Goal: Task Accomplishment & Management: Complete application form

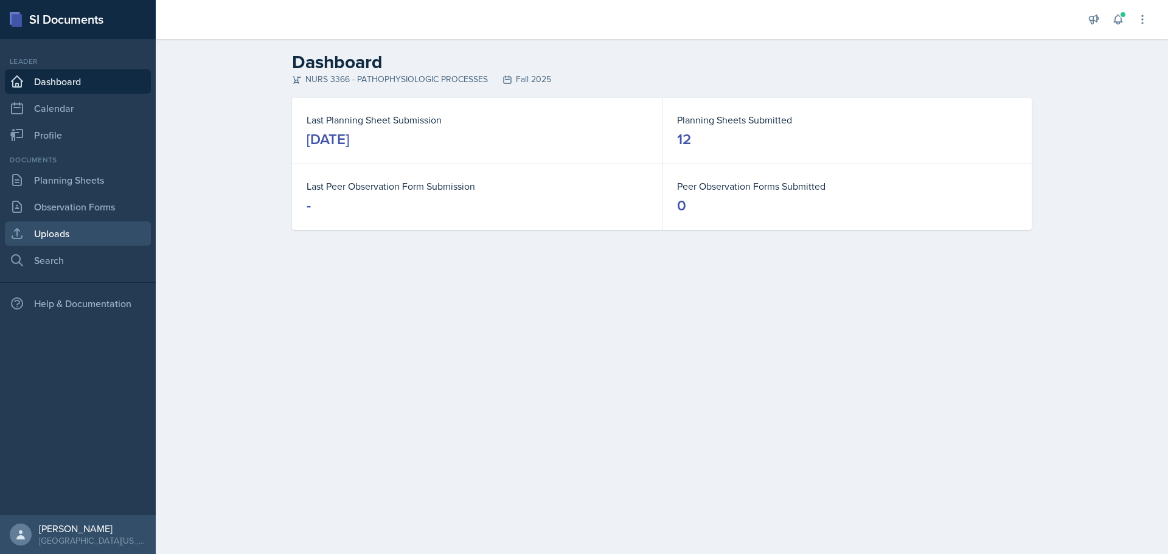
click at [63, 237] on link "Uploads" at bounding box center [78, 234] width 146 height 24
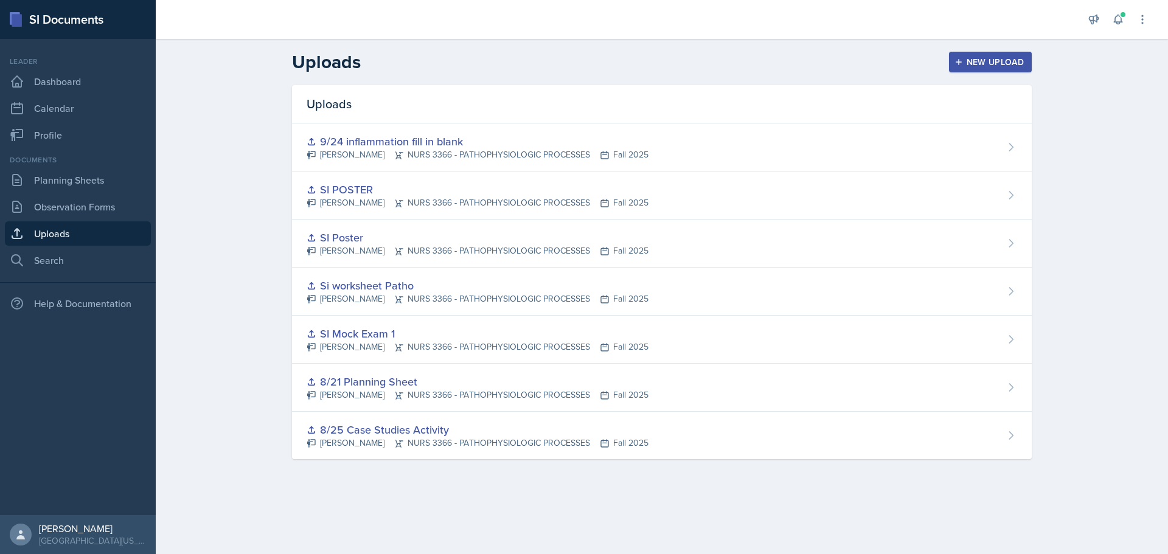
click at [983, 61] on div "New Upload" at bounding box center [991, 62] width 68 height 10
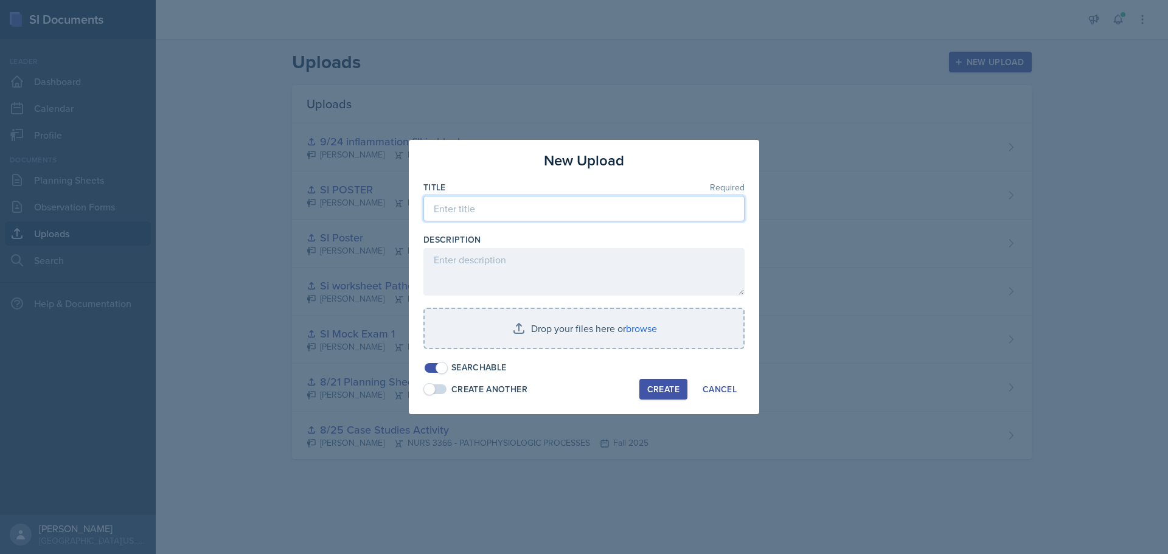
click at [513, 217] on input at bounding box center [584, 209] width 321 height 26
type input "1"
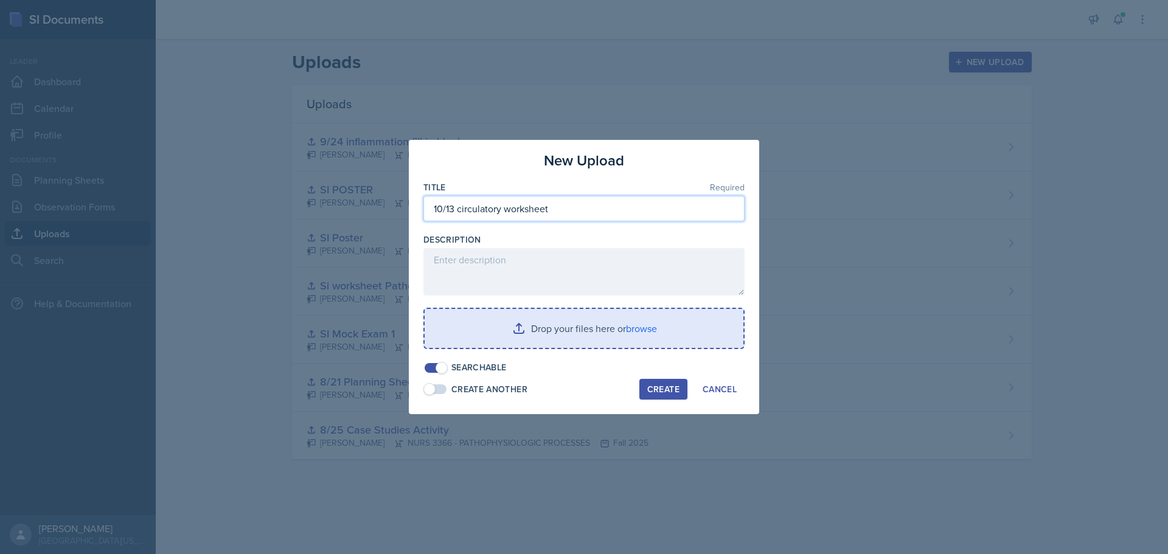
type input "10/13 circulatory worksheet"
click at [601, 332] on input "file" at bounding box center [584, 328] width 319 height 39
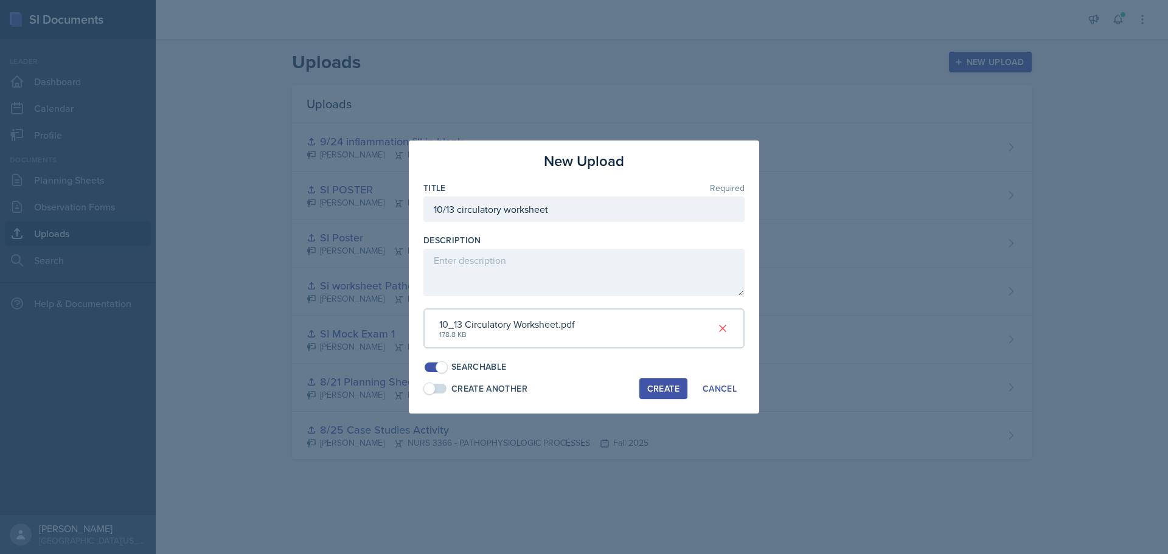
click at [666, 391] on div "Create" at bounding box center [664, 389] width 32 height 10
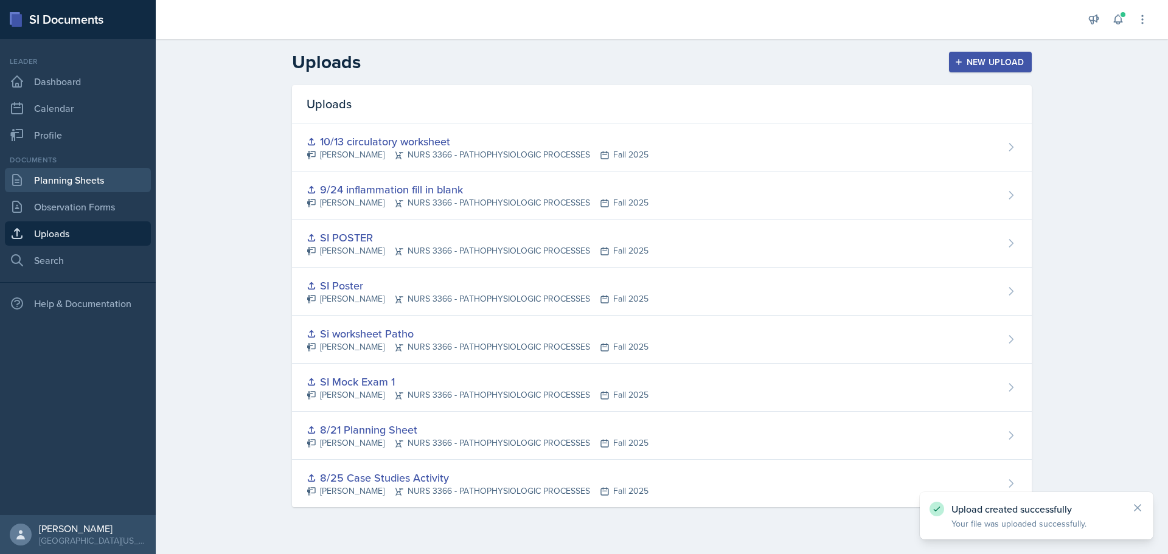
click at [75, 179] on link "Planning Sheets" at bounding box center [78, 180] width 146 height 24
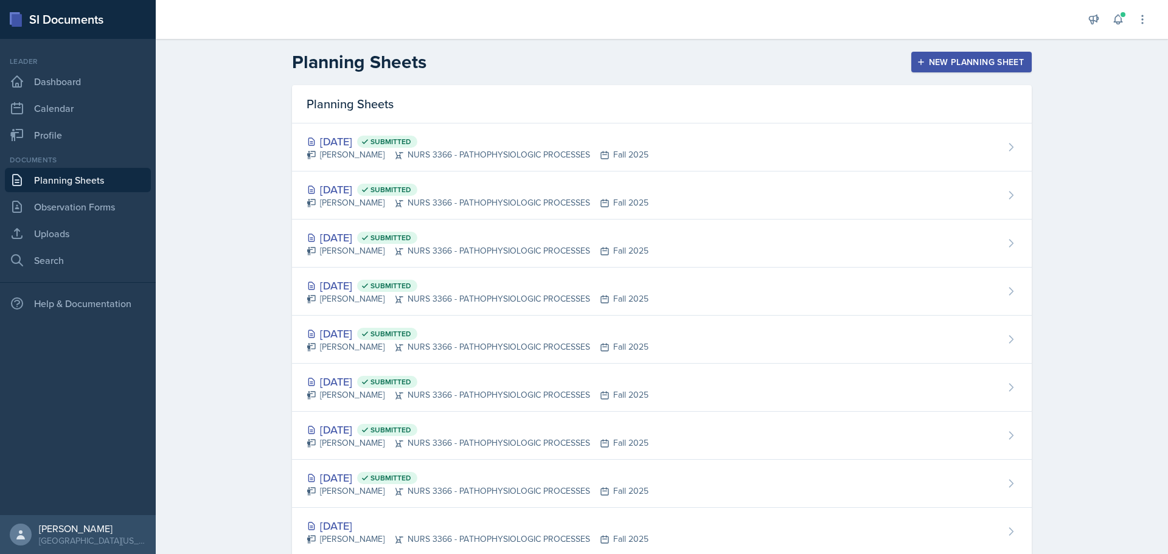
click at [940, 58] on div "New Planning Sheet" at bounding box center [972, 62] width 105 height 10
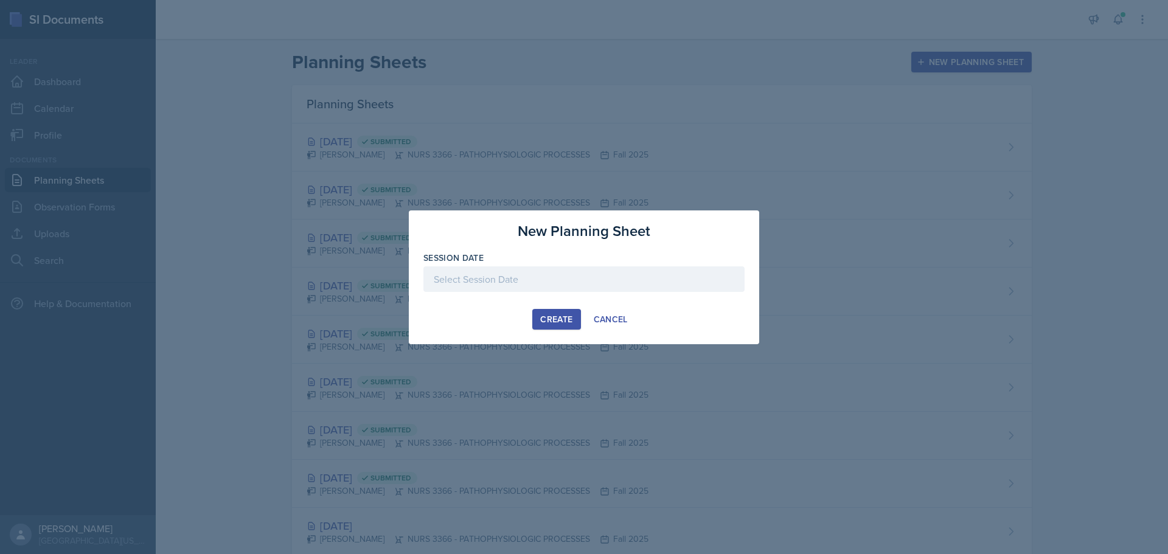
click at [523, 278] on div at bounding box center [584, 280] width 321 height 26
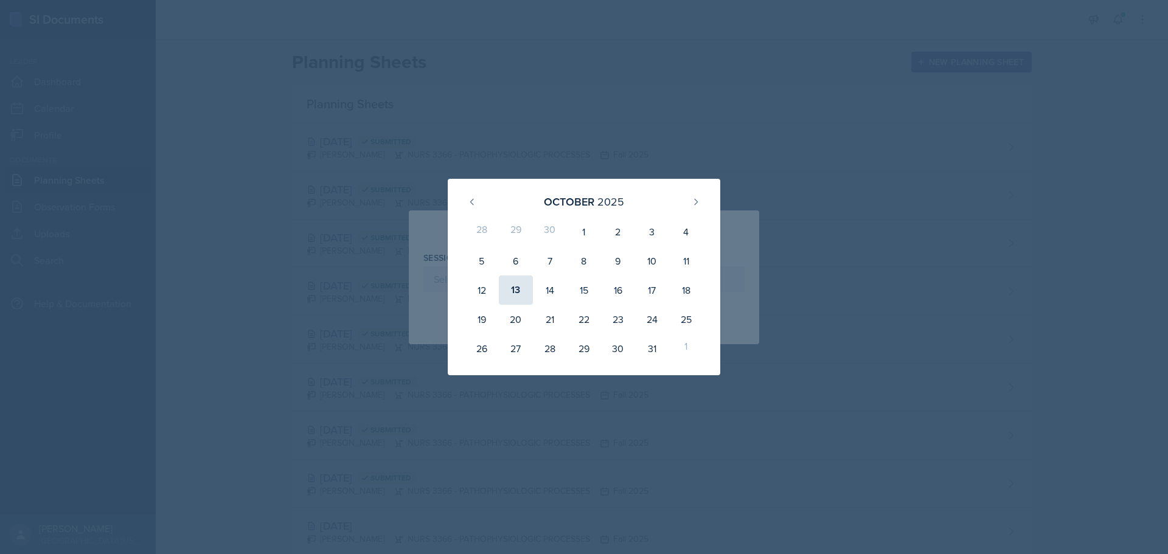
click at [511, 287] on div "13" at bounding box center [516, 290] width 34 height 29
type input "October 13th, 2025"
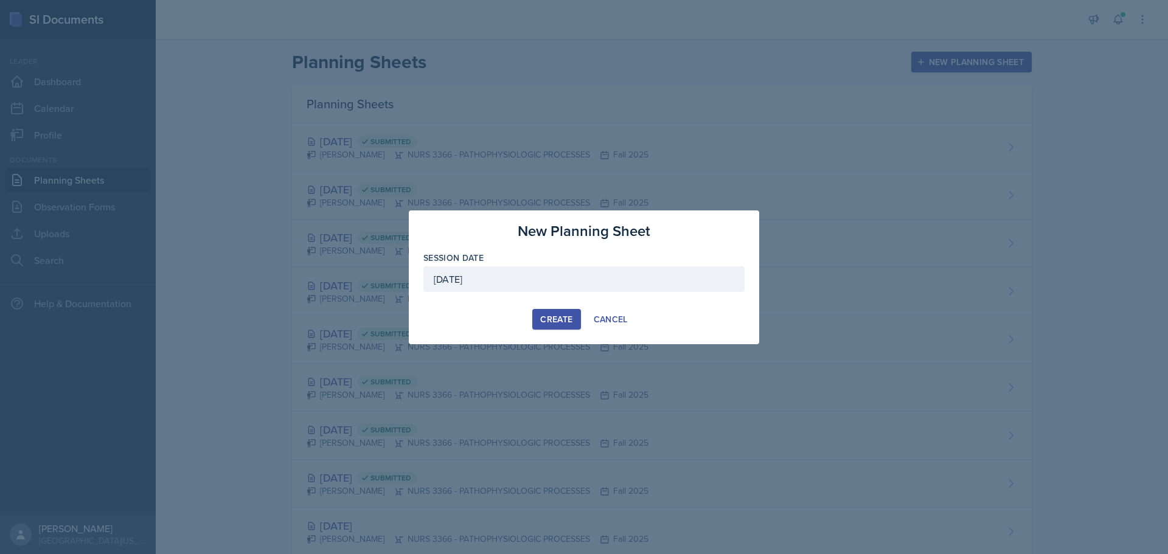
click at [564, 322] on div "Create" at bounding box center [556, 320] width 32 height 10
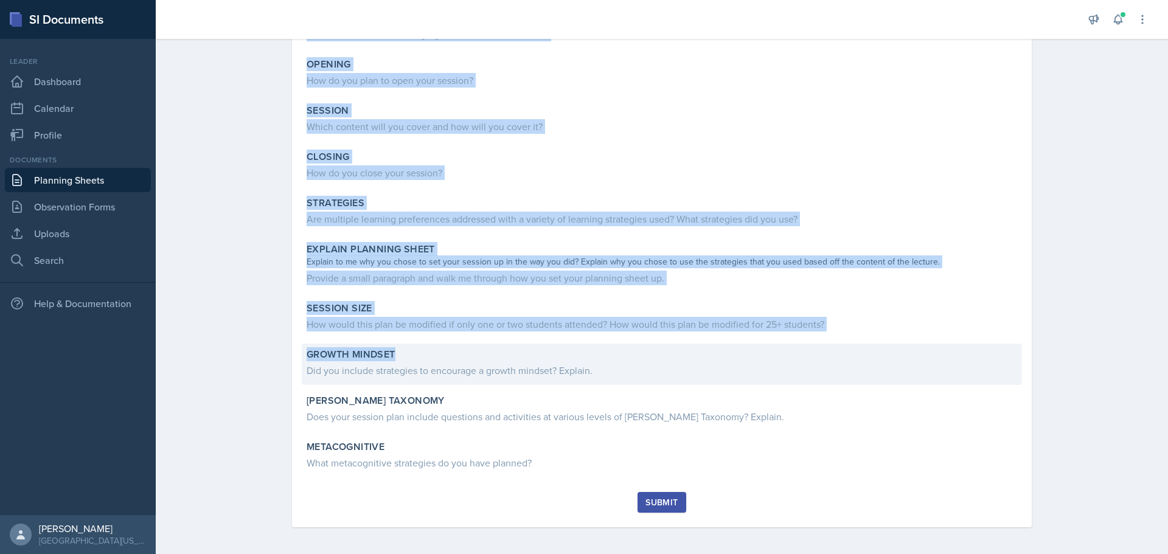
scroll to position [149, 0]
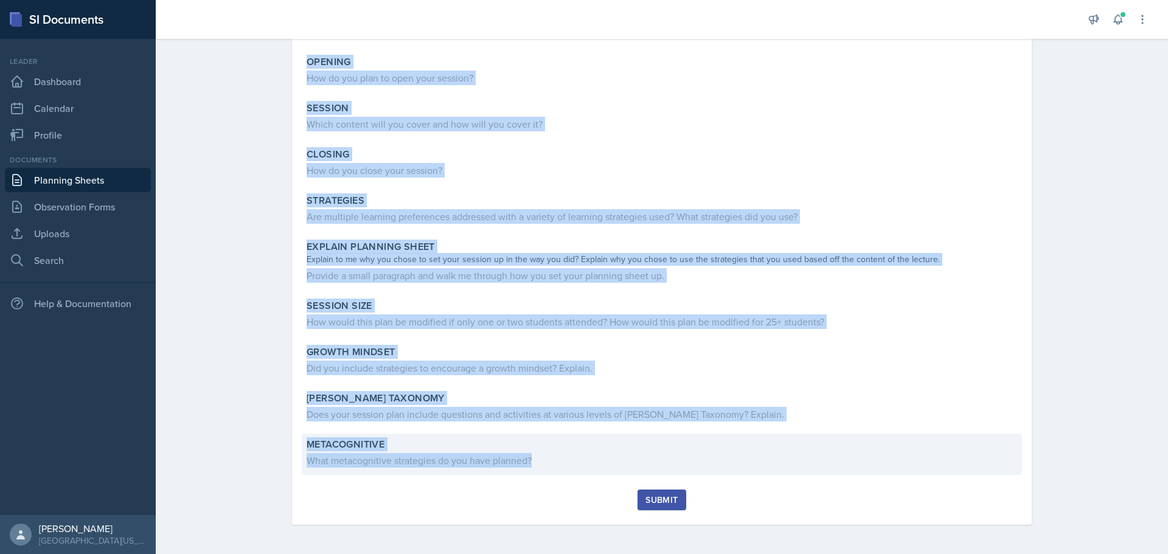
drag, startPoint x: 299, startPoint y: 165, endPoint x: 582, endPoint y: 468, distance: 414.7
click at [584, 467] on div "Content What was the most challenging content from the lecture? Opening How do …" at bounding box center [662, 247] width 711 height 485
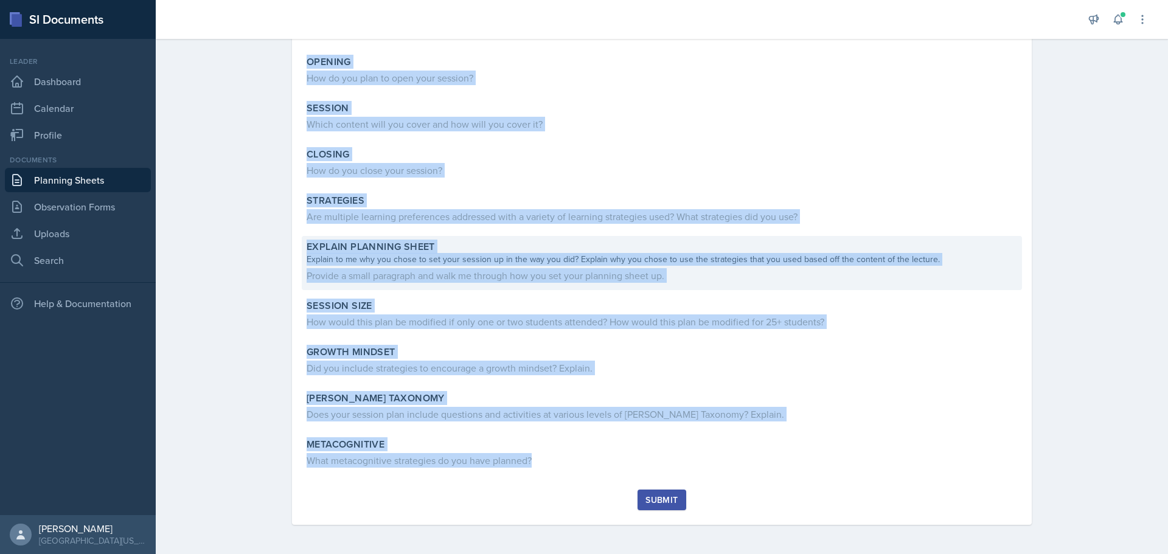
copy div "Content What was the most challenging content from the lecture? Opening How do …"
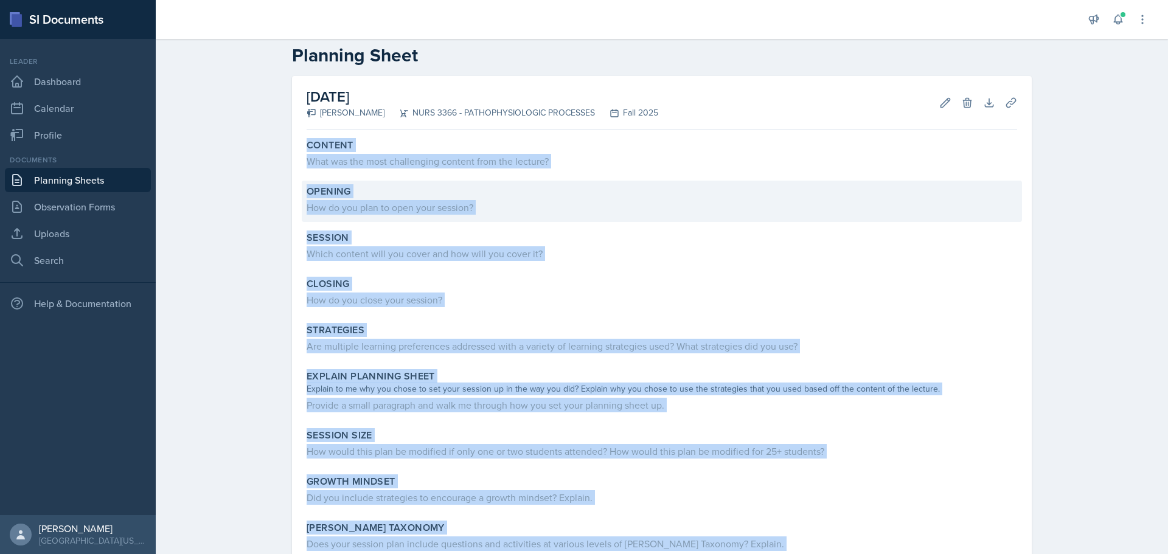
scroll to position [0, 0]
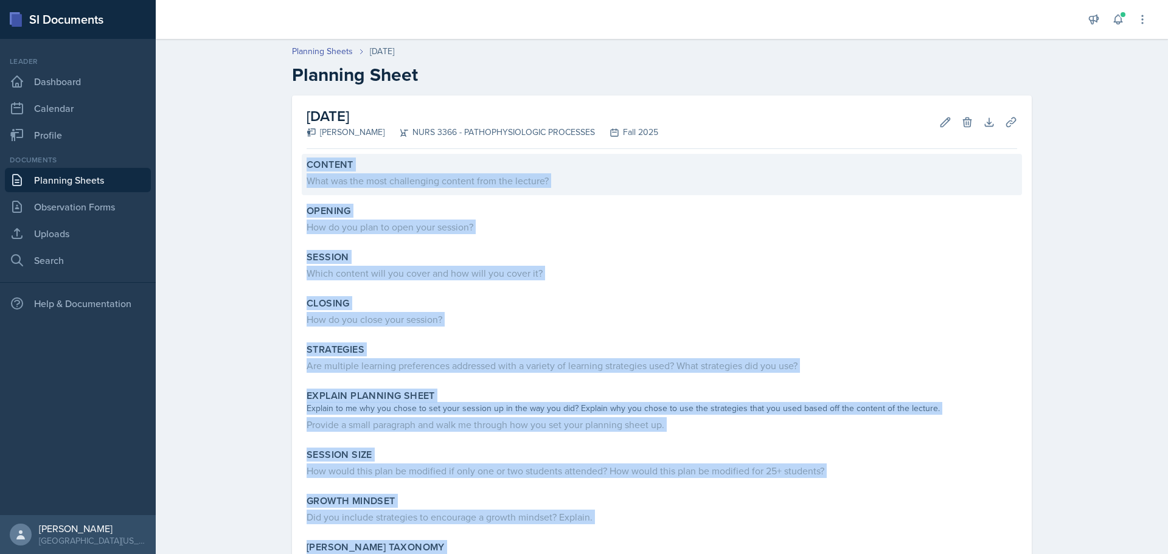
click at [450, 175] on div "What was the most challenging content from the lecture?" at bounding box center [662, 180] width 711 height 15
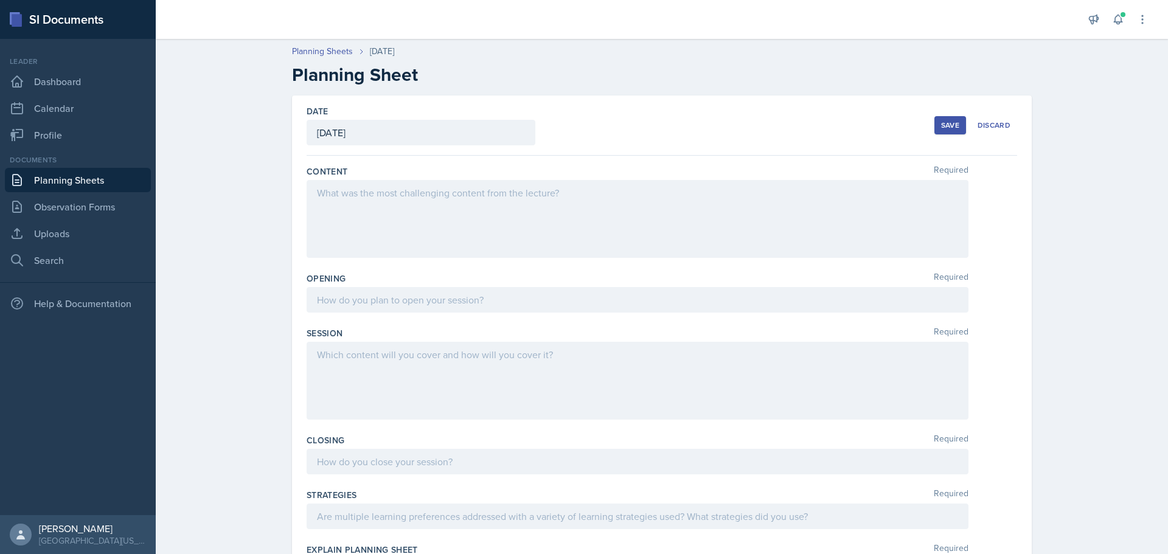
click at [419, 197] on div at bounding box center [638, 219] width 662 height 78
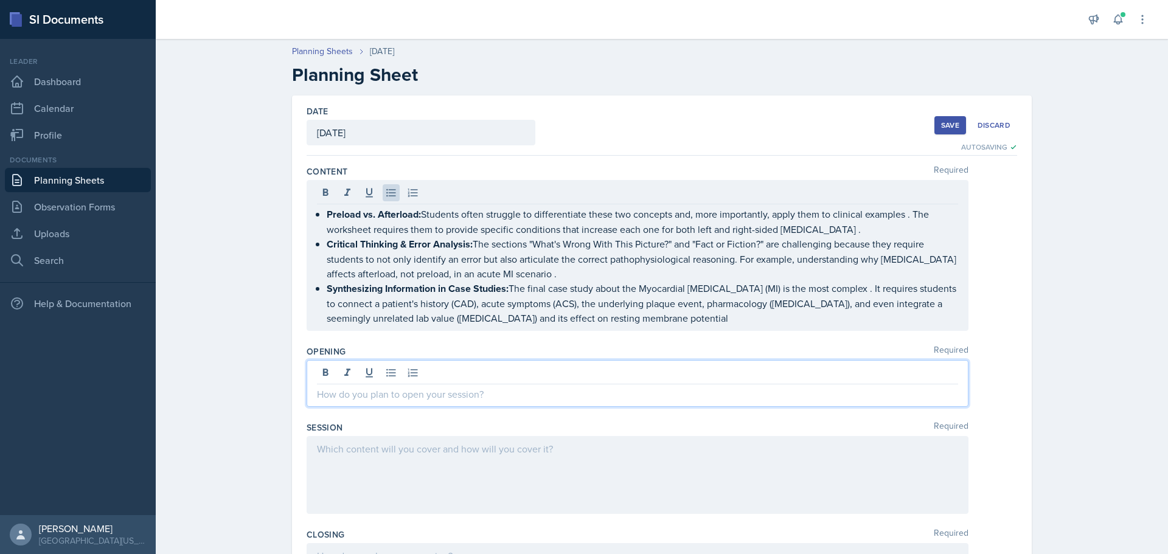
click at [458, 373] on div at bounding box center [638, 383] width 662 height 47
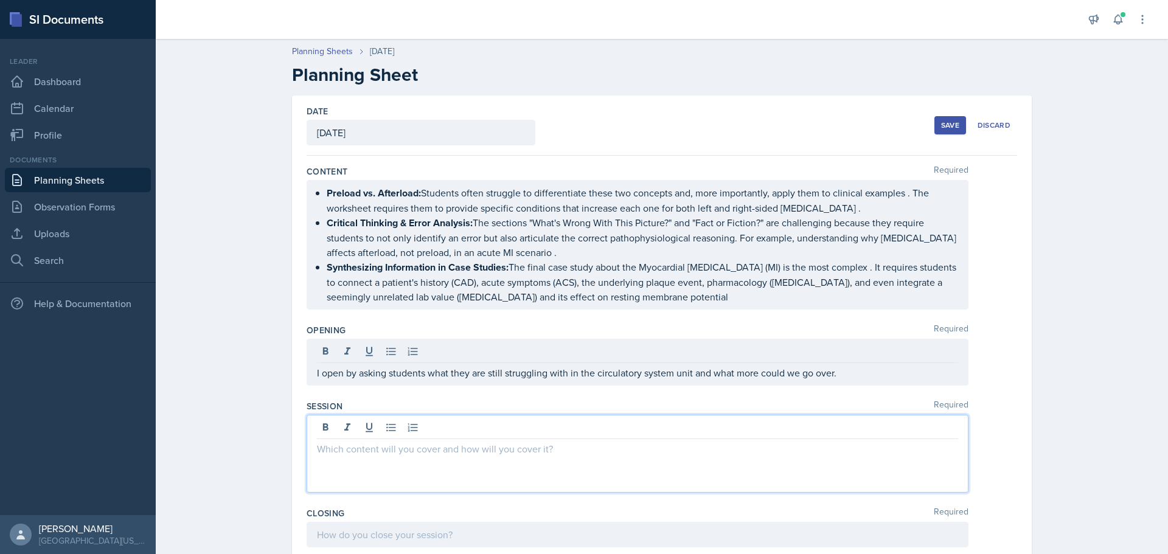
click at [384, 432] on div at bounding box center [638, 454] width 662 height 78
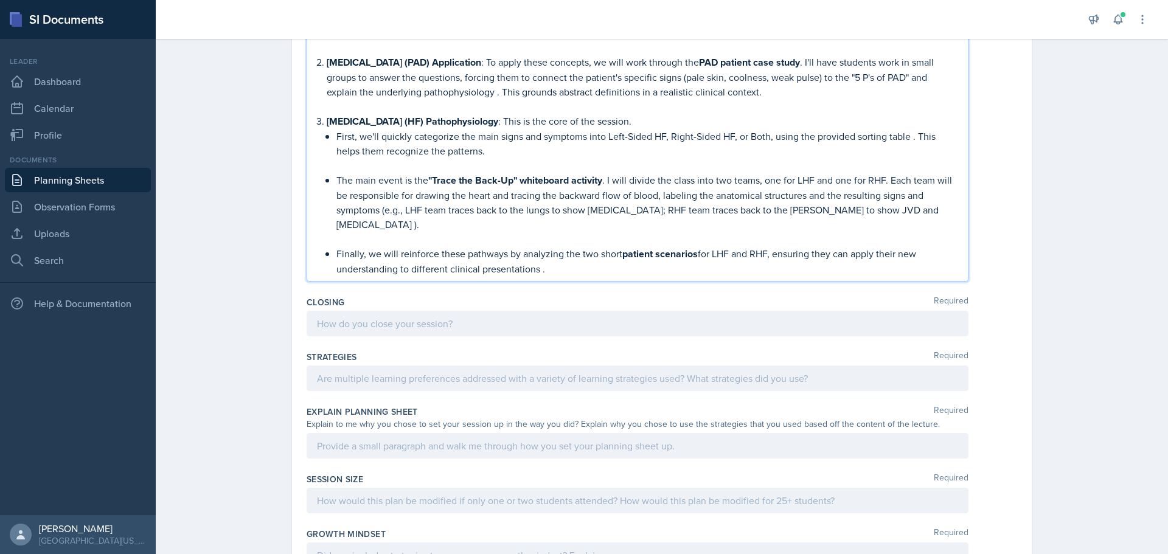
scroll to position [469, 0]
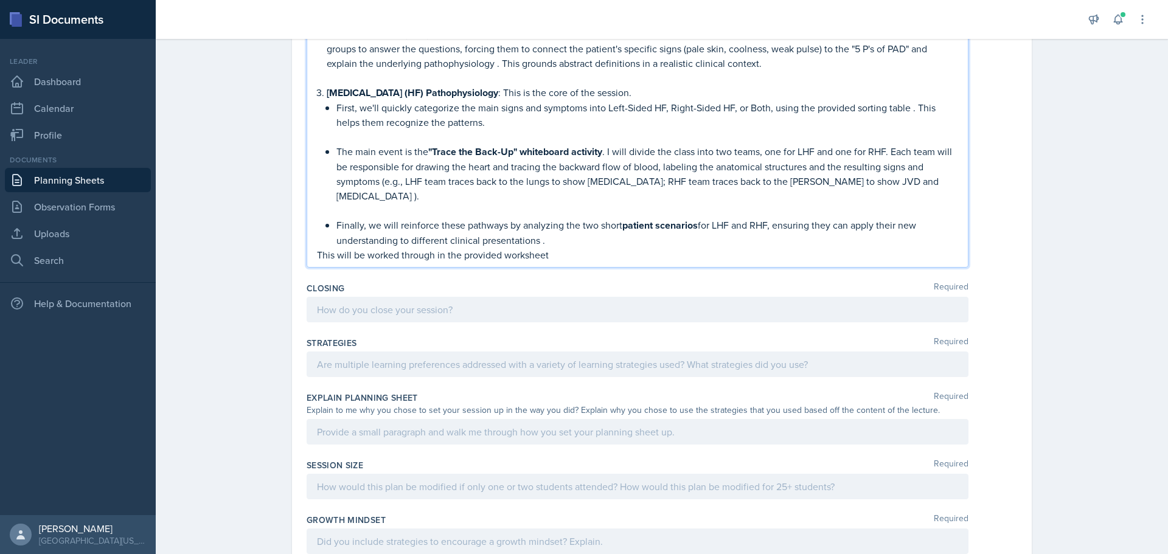
click at [466, 323] on div "Closing Required" at bounding box center [662, 305] width 711 height 55
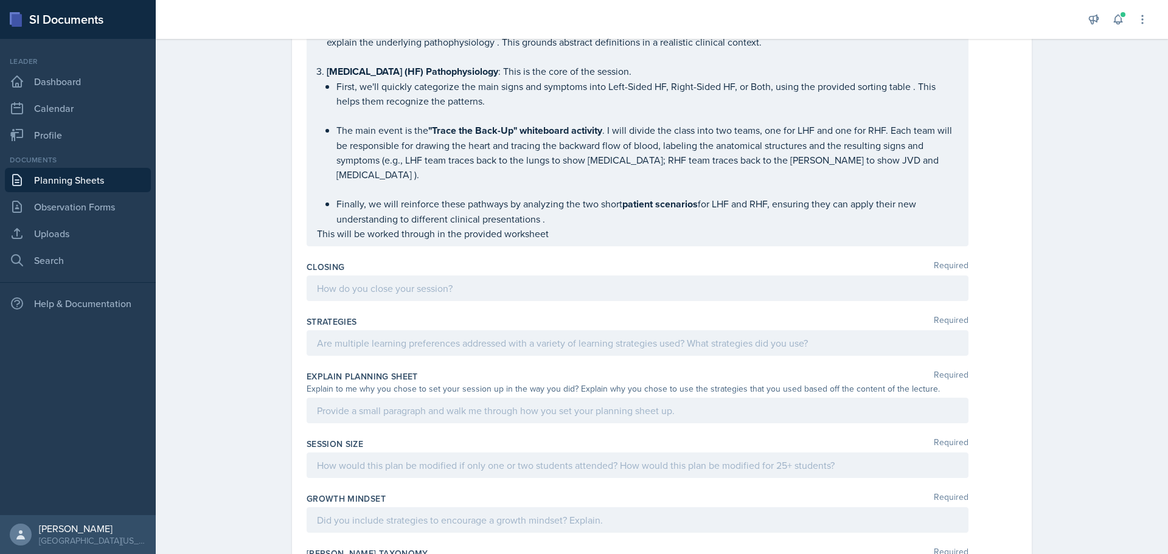
scroll to position [447, 0]
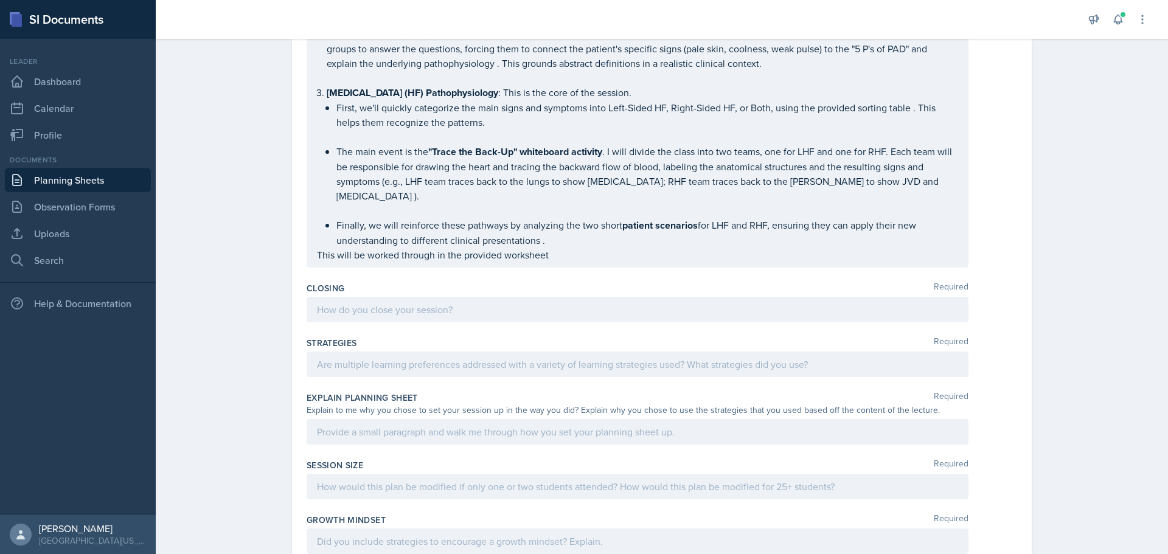
click at [457, 312] on div at bounding box center [638, 310] width 662 height 26
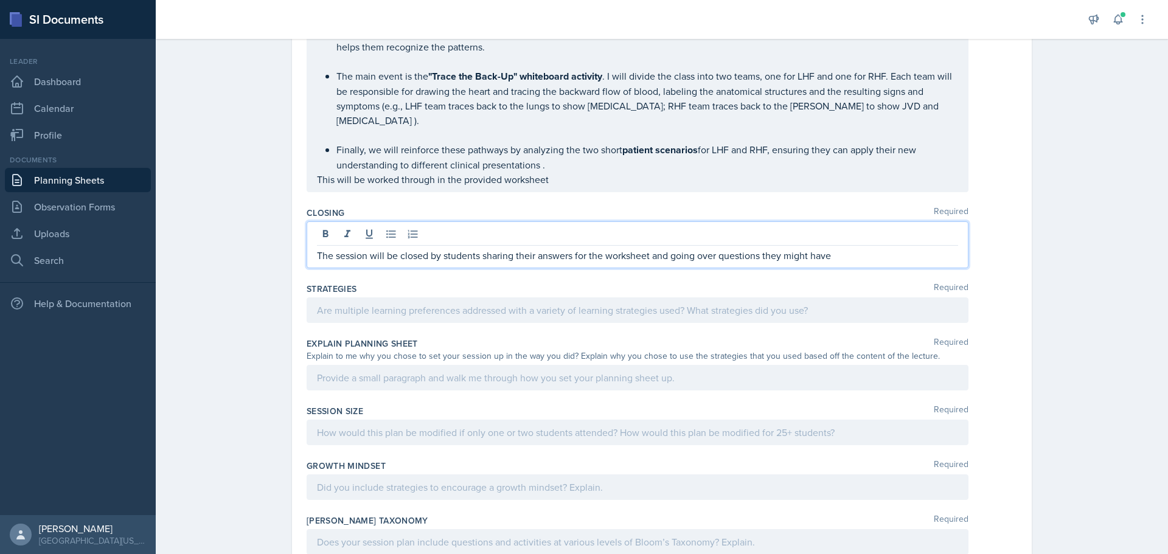
scroll to position [627, 0]
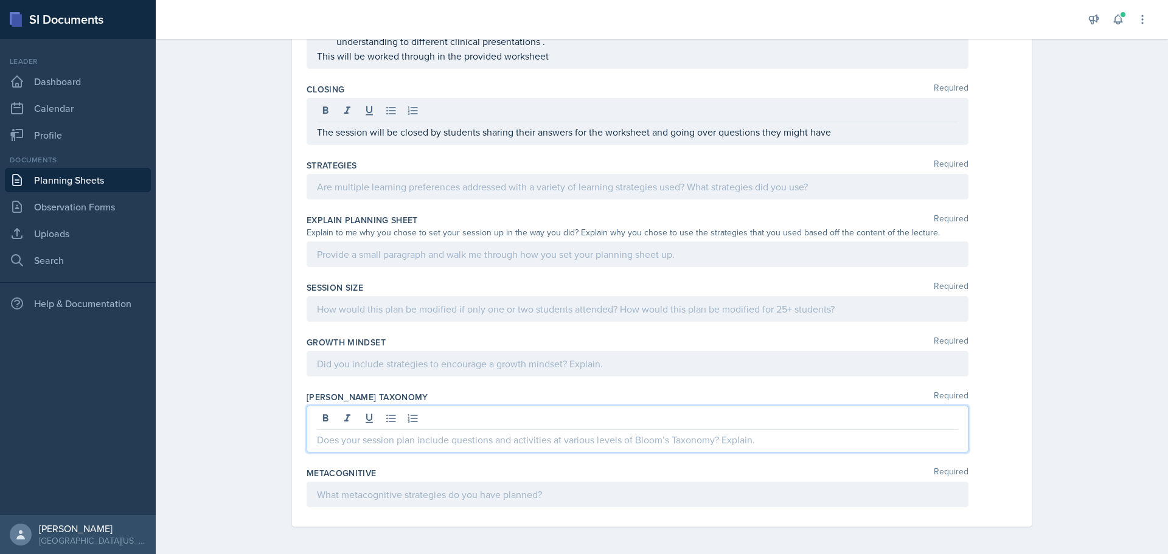
click at [387, 434] on p at bounding box center [637, 440] width 641 height 15
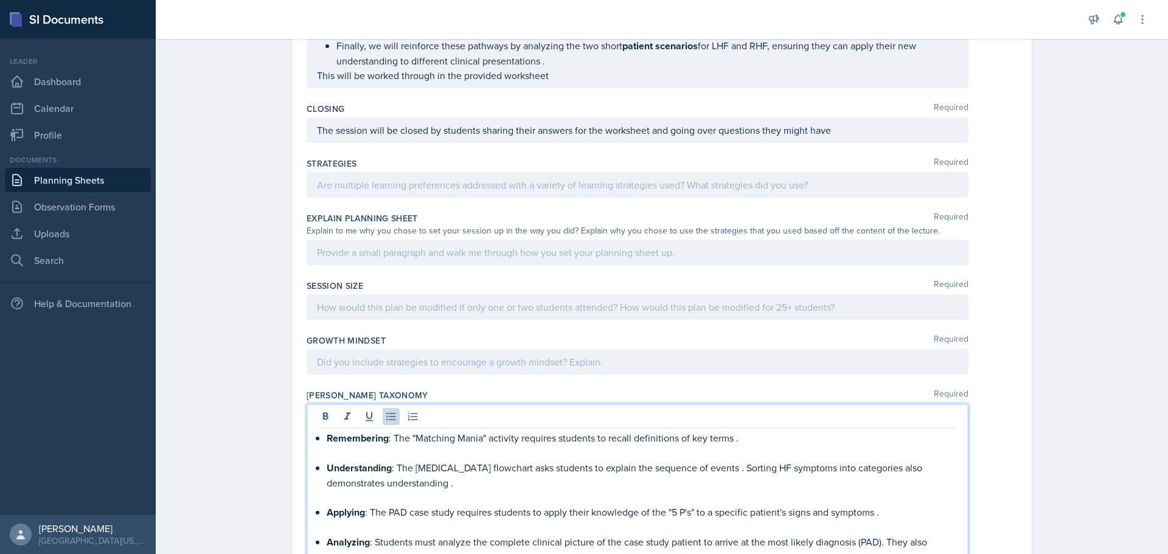
scroll to position [640, 0]
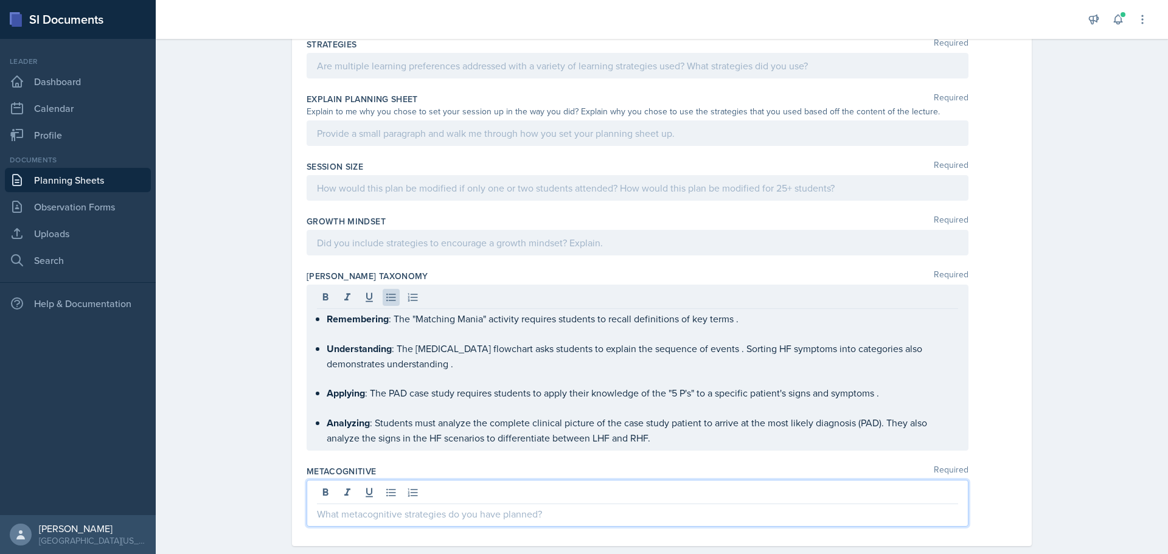
click at [379, 507] on p at bounding box center [637, 514] width 641 height 15
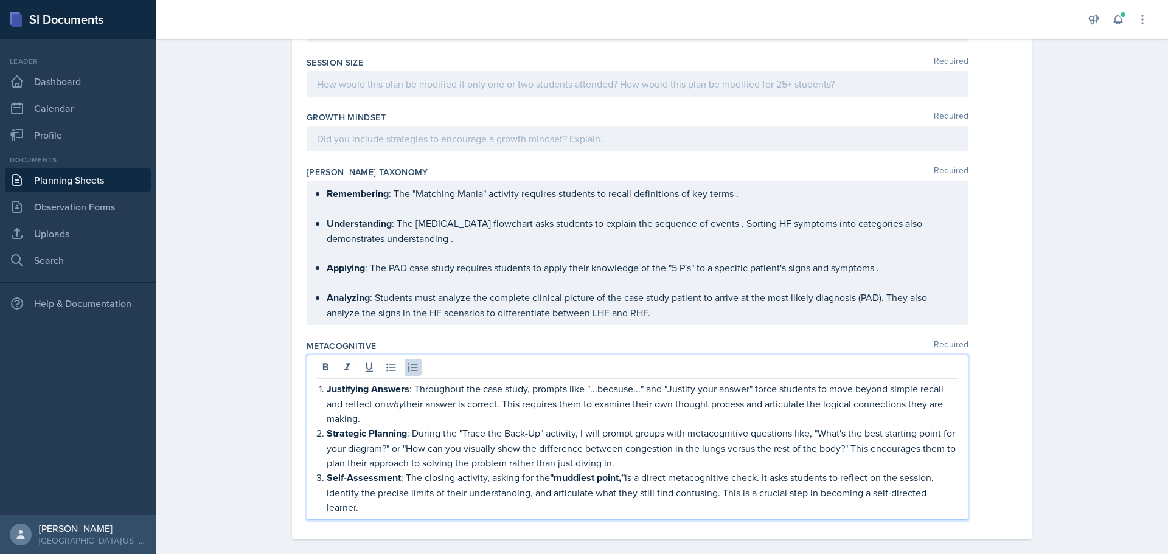
scroll to position [546, 0]
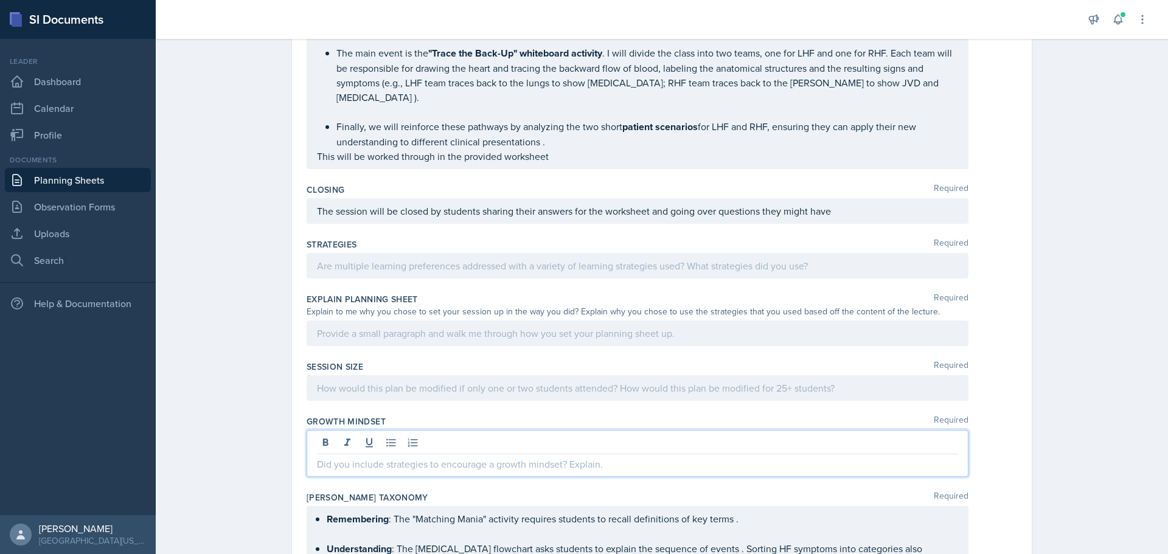
click at [369, 443] on div at bounding box center [638, 453] width 662 height 47
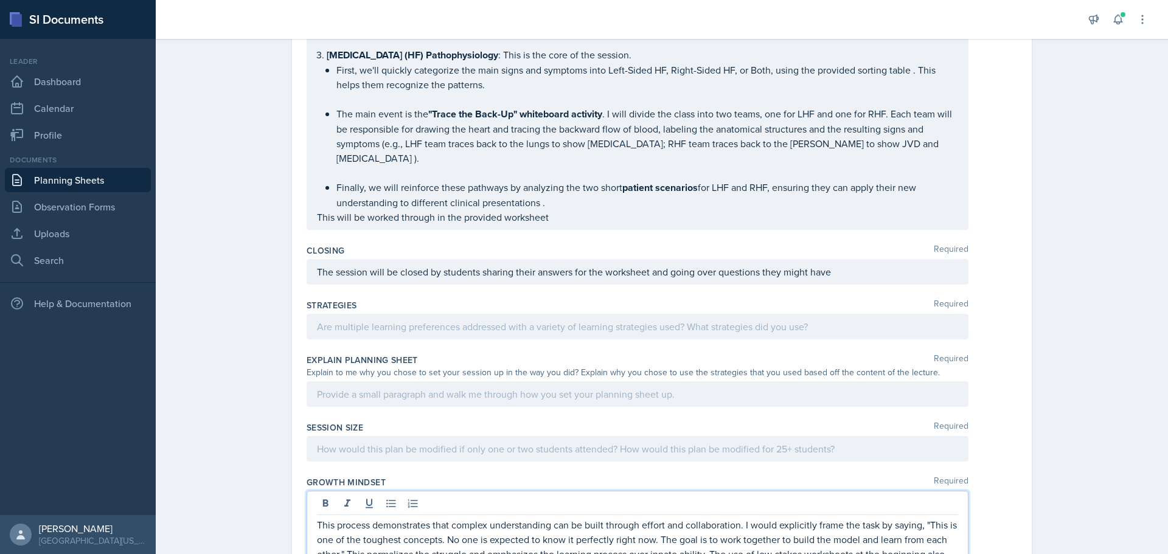
scroll to position [506, 0]
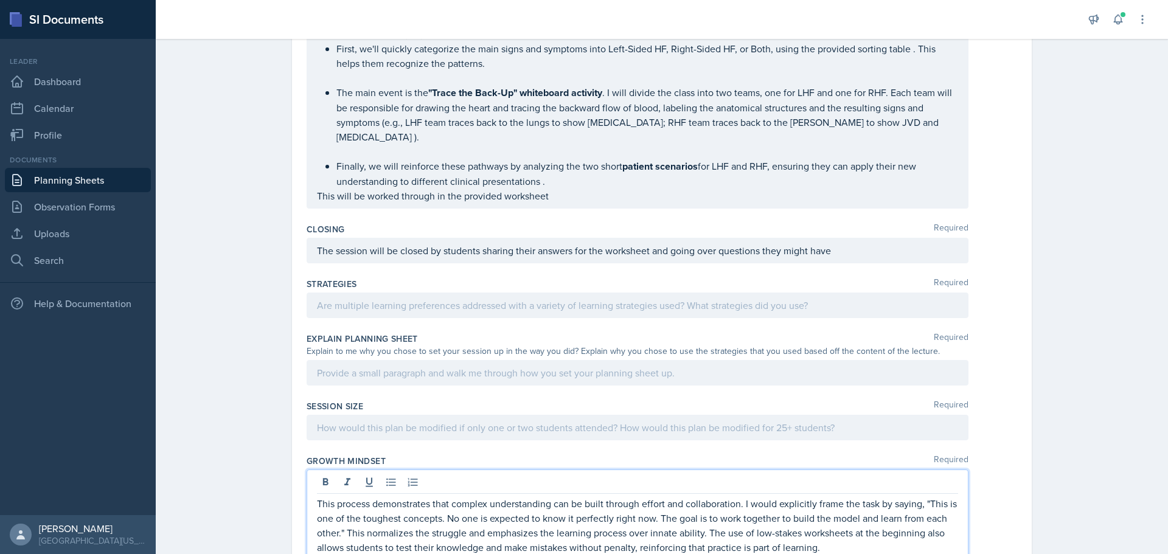
click at [418, 435] on p at bounding box center [637, 428] width 641 height 15
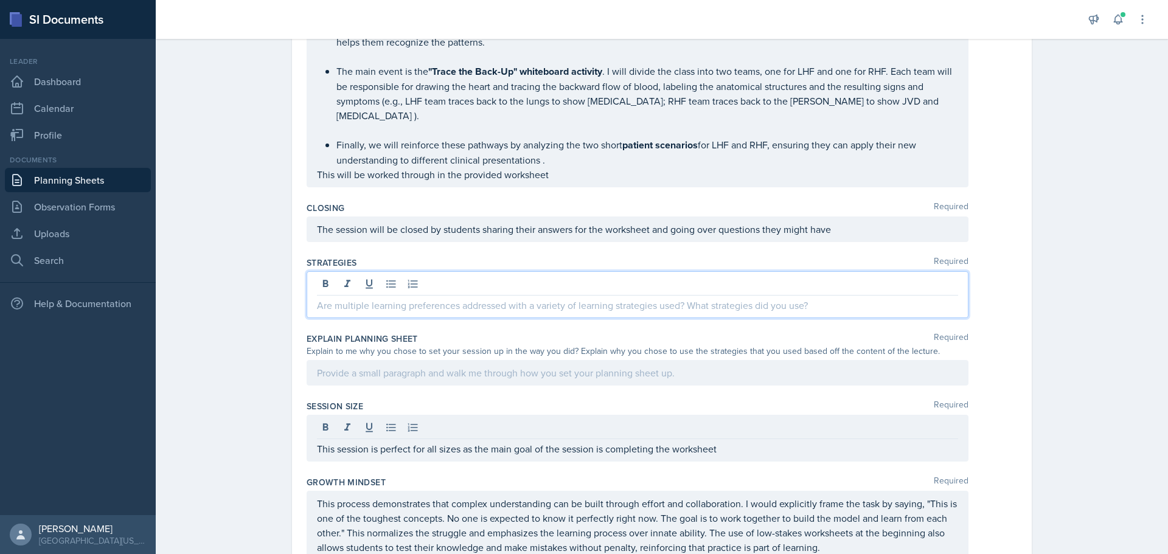
click at [411, 307] on p at bounding box center [637, 305] width 641 height 15
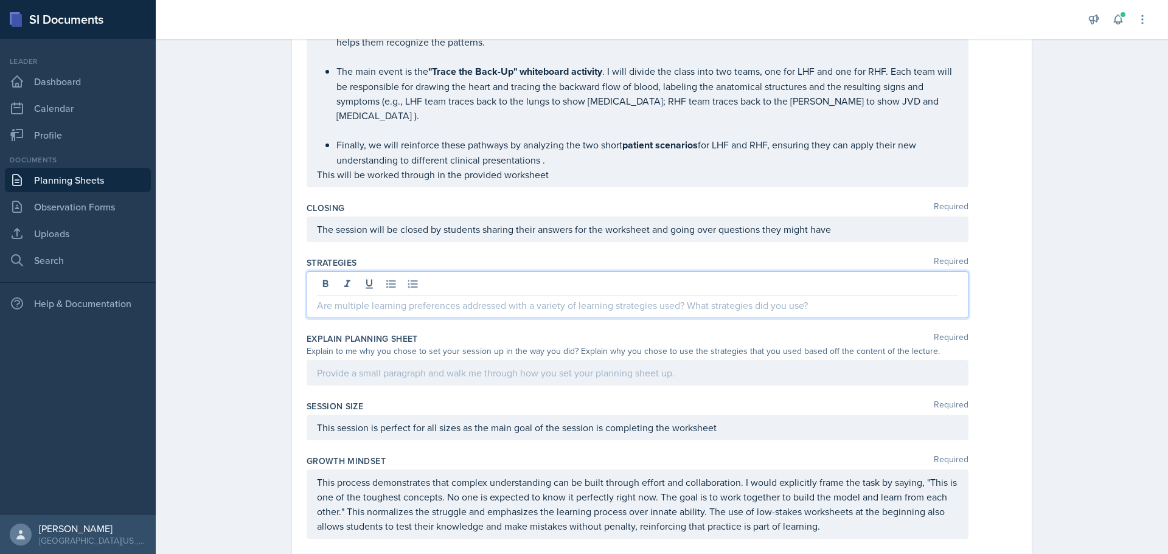
click at [392, 369] on div at bounding box center [638, 373] width 662 height 26
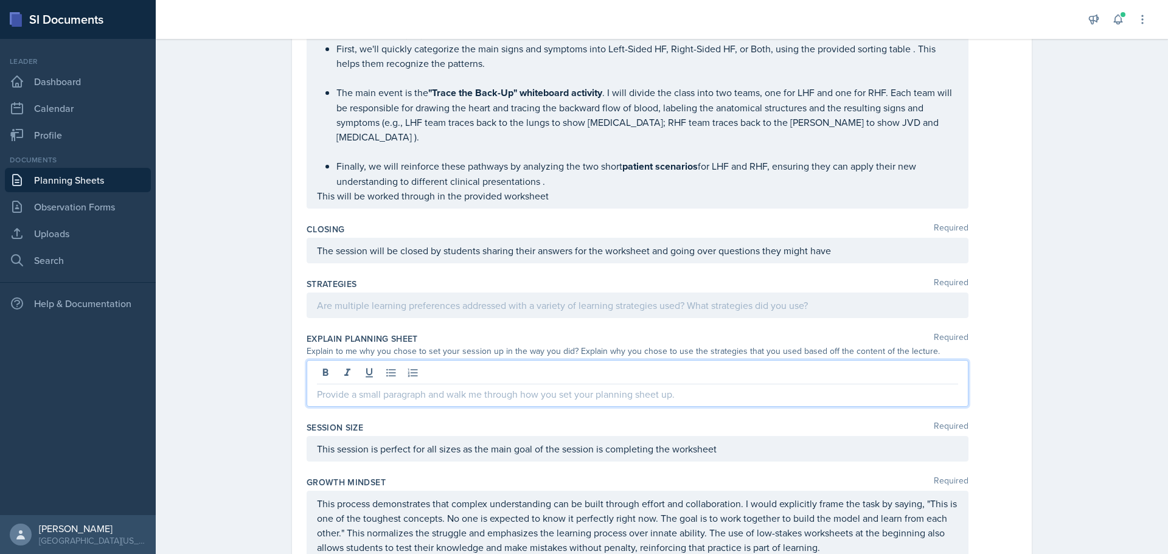
paste div
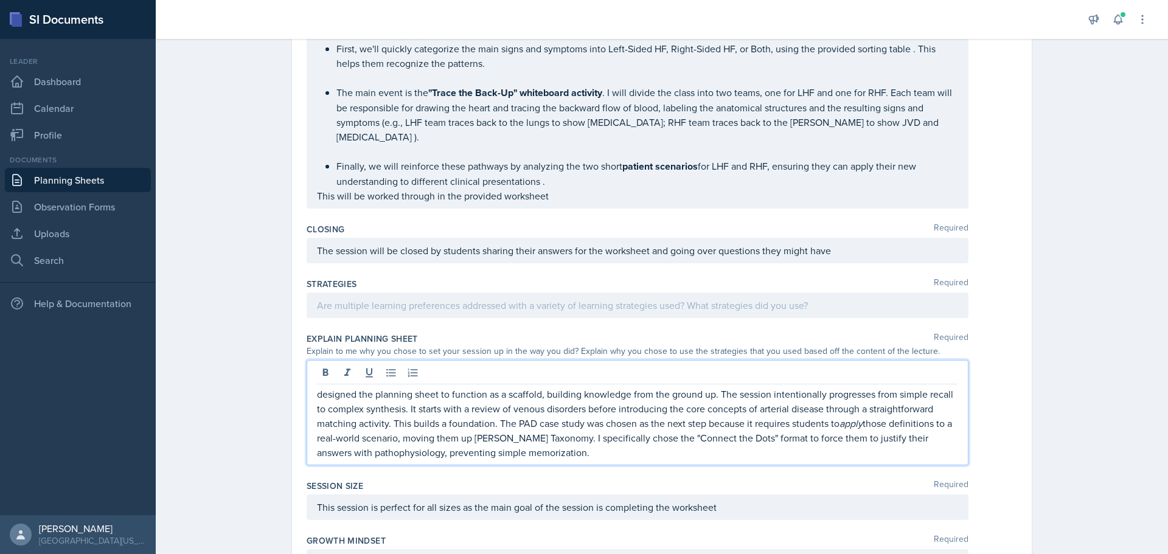
click at [317, 396] on p "designed the planning sheet to function as a scaffold, building knowledge from …" at bounding box center [637, 423] width 641 height 73
click at [377, 309] on p at bounding box center [637, 305] width 641 height 15
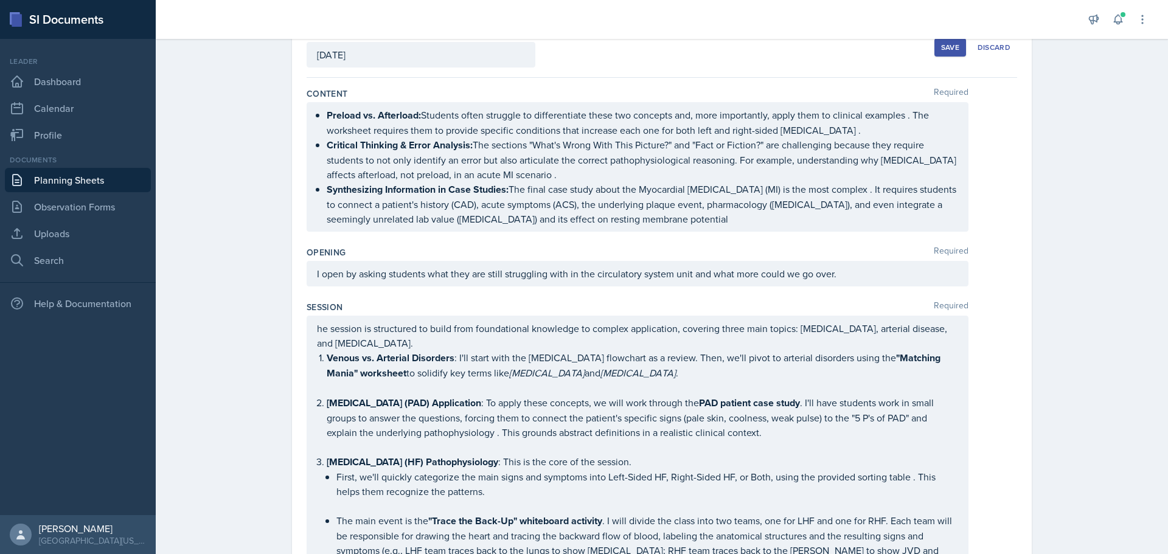
scroll to position [0, 0]
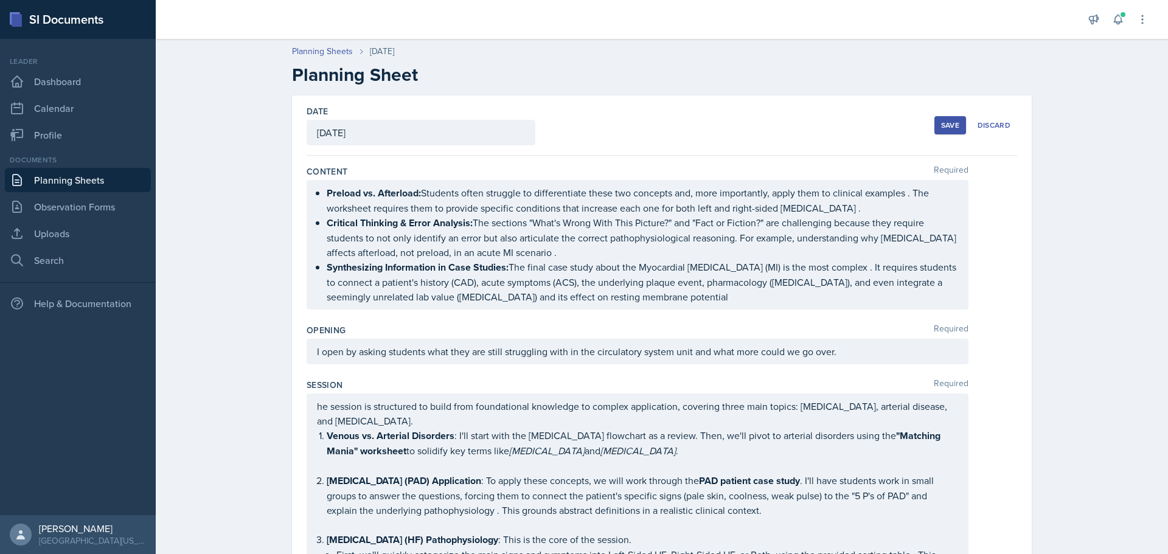
click at [948, 125] on div "Save" at bounding box center [950, 125] width 18 height 10
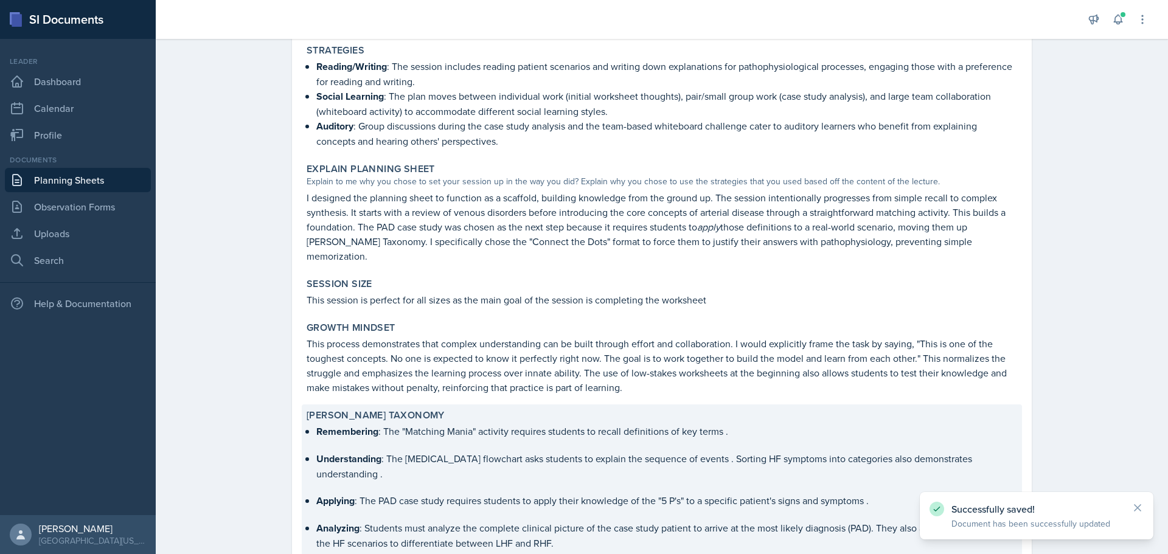
scroll to position [864, 0]
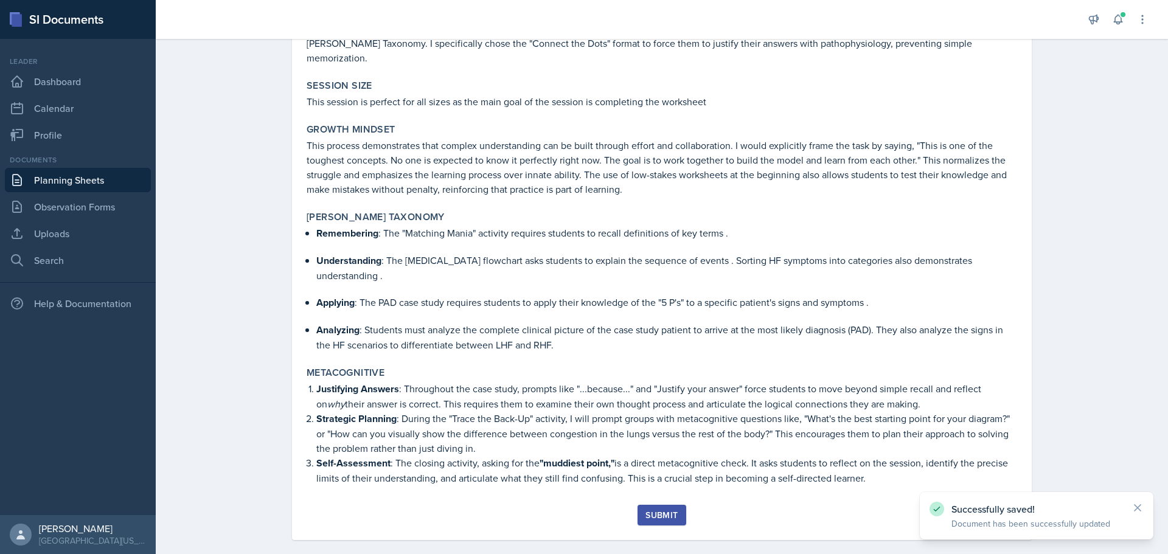
click at [649, 511] on div "Submit" at bounding box center [662, 516] width 32 height 10
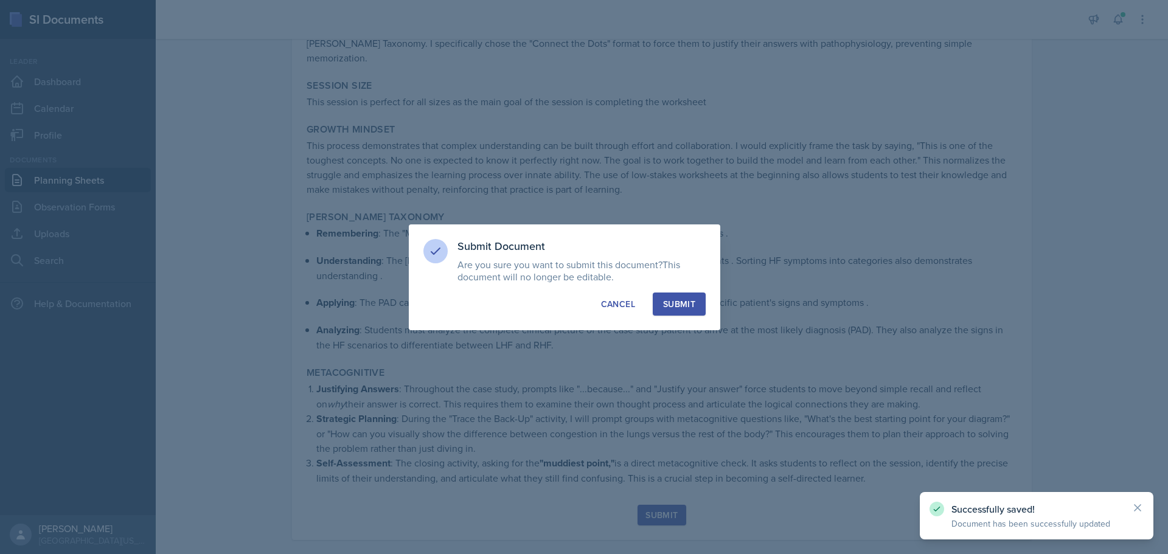
click at [673, 305] on div "Submit" at bounding box center [679, 304] width 32 height 12
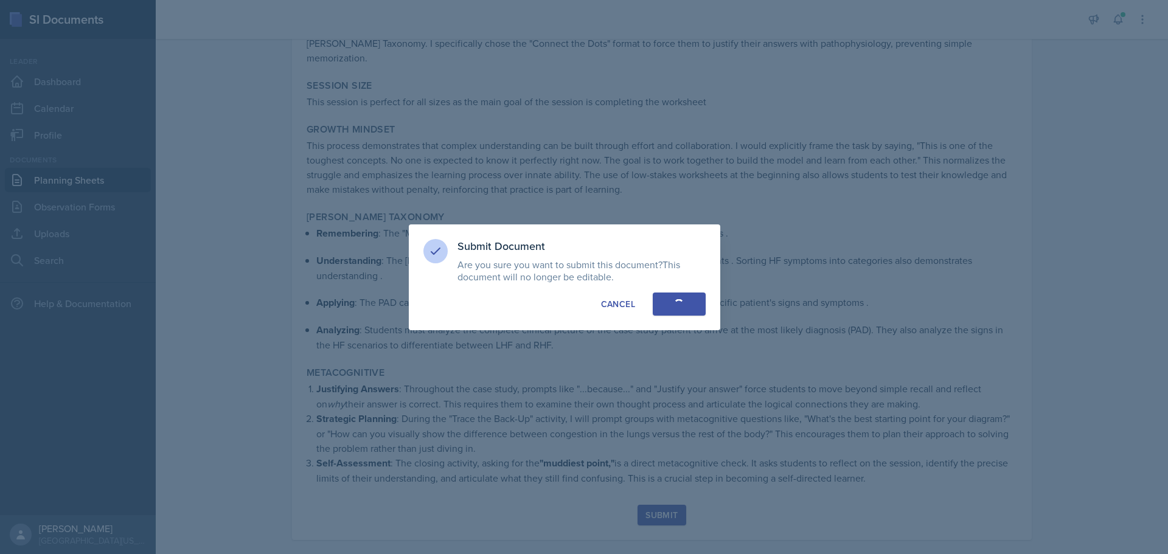
scroll to position [828, 0]
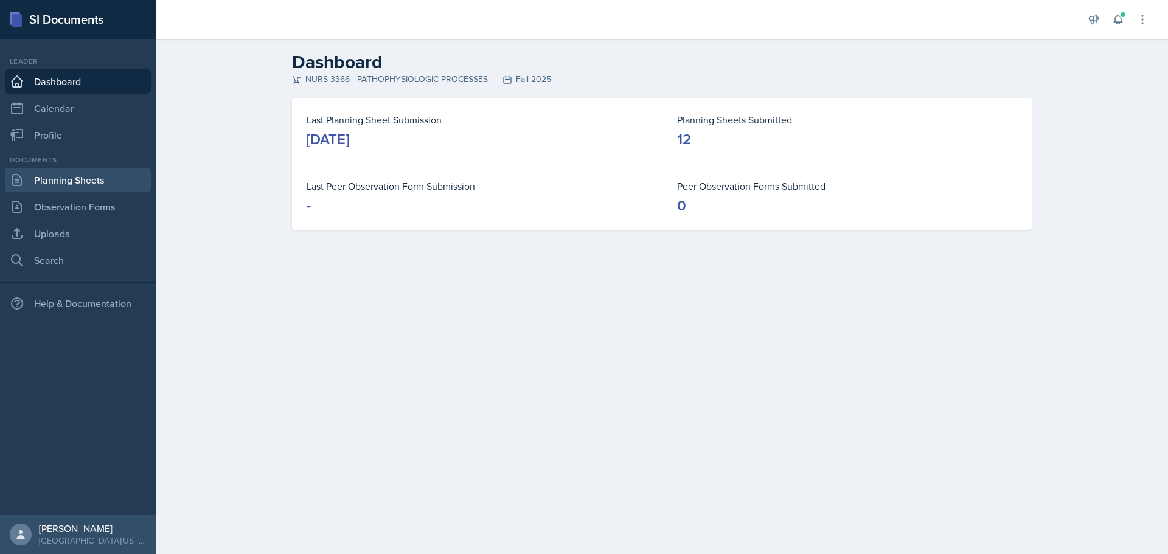
click at [77, 172] on link "Planning Sheets" at bounding box center [78, 180] width 146 height 24
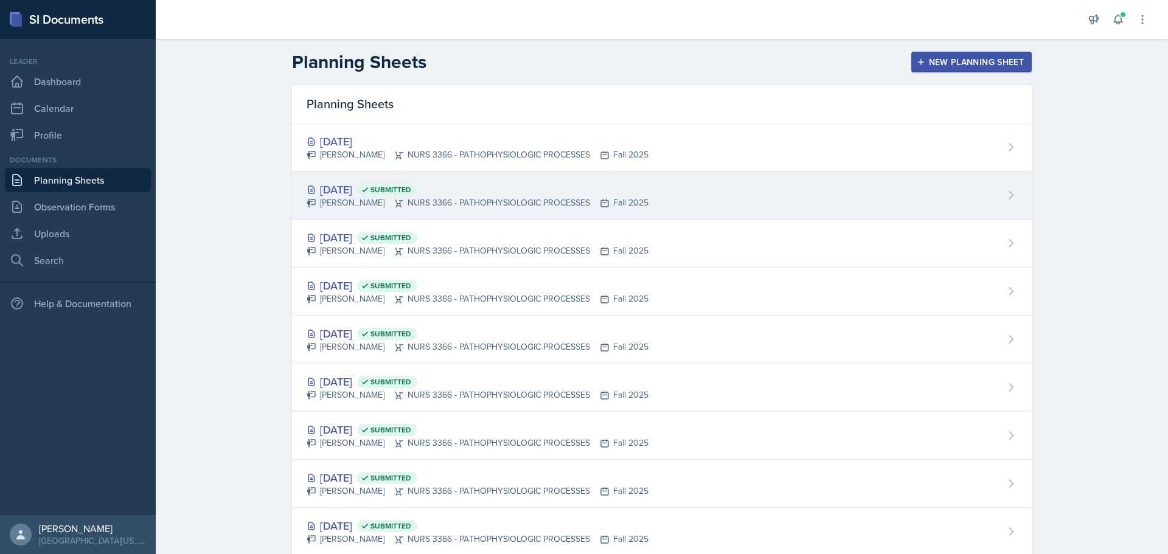
click at [475, 202] on div "[PERSON_NAME] NURS 3366 - PATHOPHYSIOLOGIC PROCESSES Fall 2025" at bounding box center [478, 203] width 342 height 13
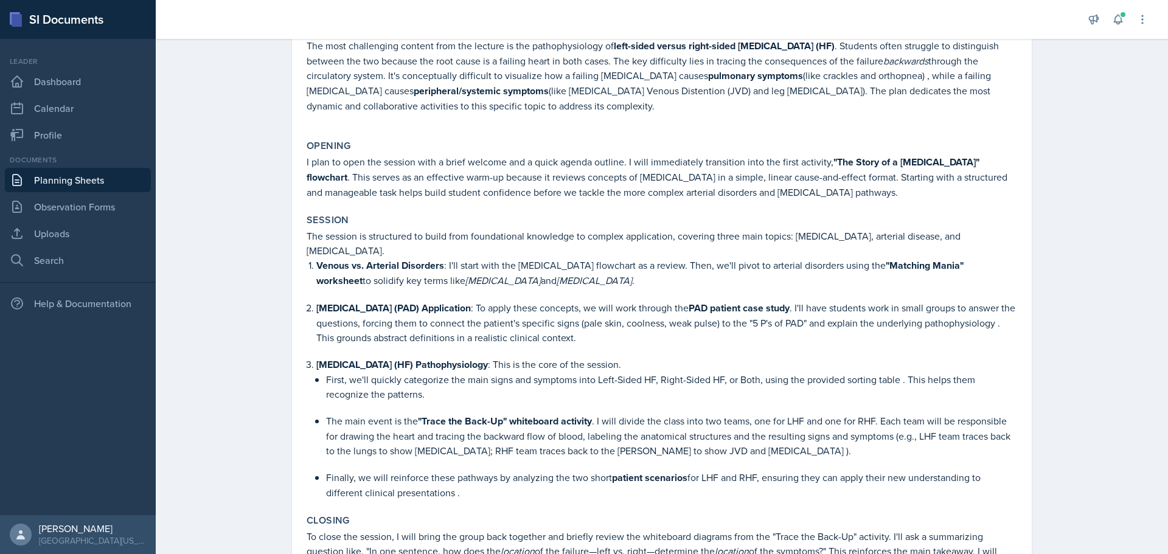
scroll to position [183, 0]
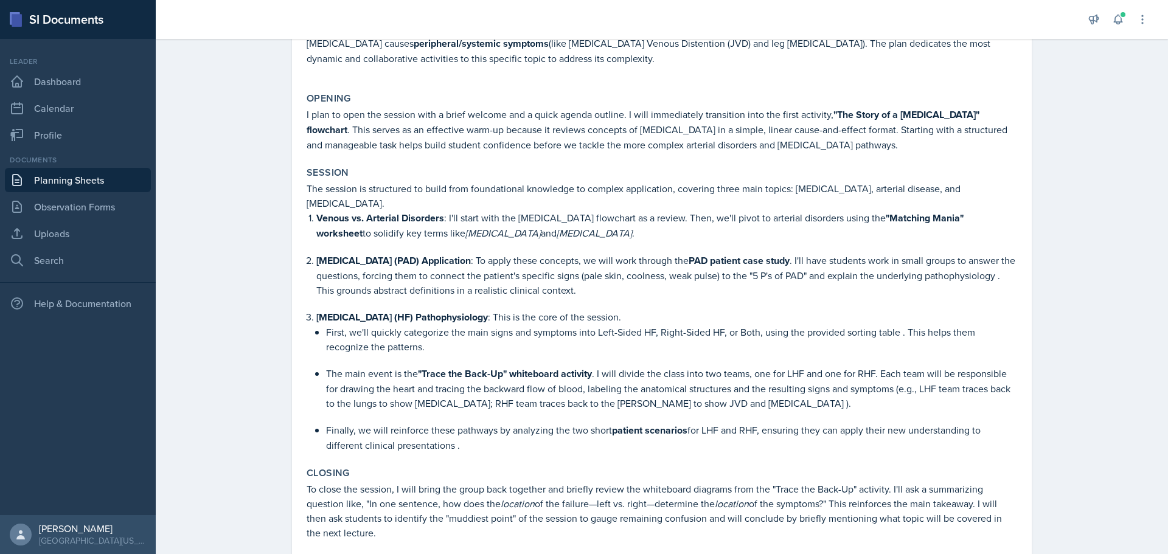
click at [307, 191] on p "The session is structured to build from foundational knowledge to complex appli…" at bounding box center [662, 195] width 711 height 29
drag, startPoint x: 306, startPoint y: 190, endPoint x: 843, endPoint y: 446, distance: 595.3
click at [843, 446] on div "The session is structured to build from foundational knowledge to complex appli…" at bounding box center [662, 316] width 711 height 271
copy div "he session is structured to build from foundational knowledge to complex applic…"
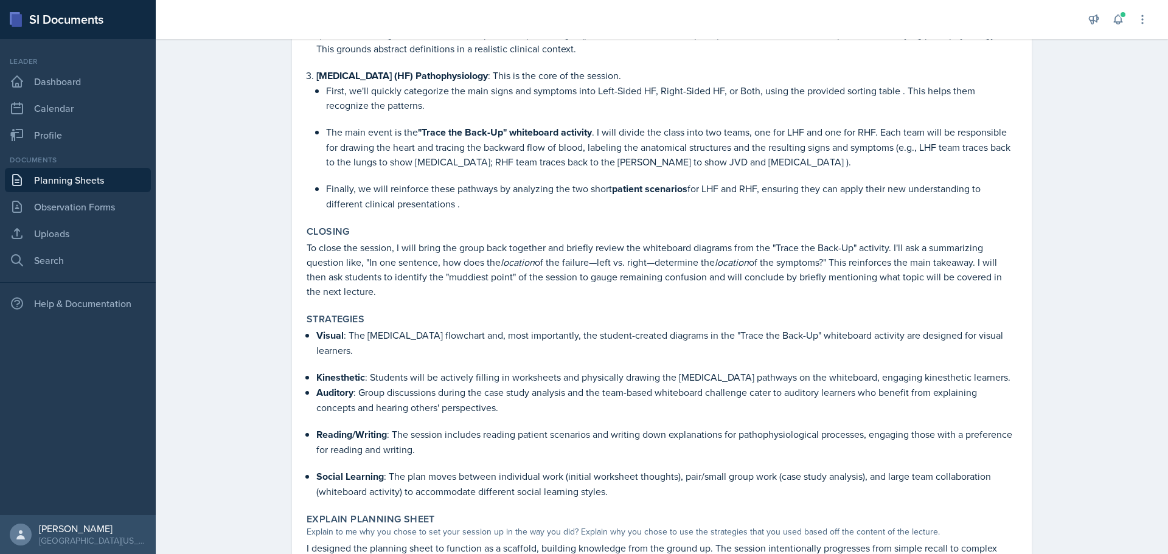
scroll to position [426, 0]
click at [506, 285] on p "To close the session, I will bring the group back together and briefly review t…" at bounding box center [662, 268] width 711 height 58
drag, startPoint x: 542, startPoint y: 269, endPoint x: 549, endPoint y: 269, distance: 6.7
click at [549, 269] on p "To close the session, I will bring the group back together and briefly review t…" at bounding box center [662, 268] width 711 height 58
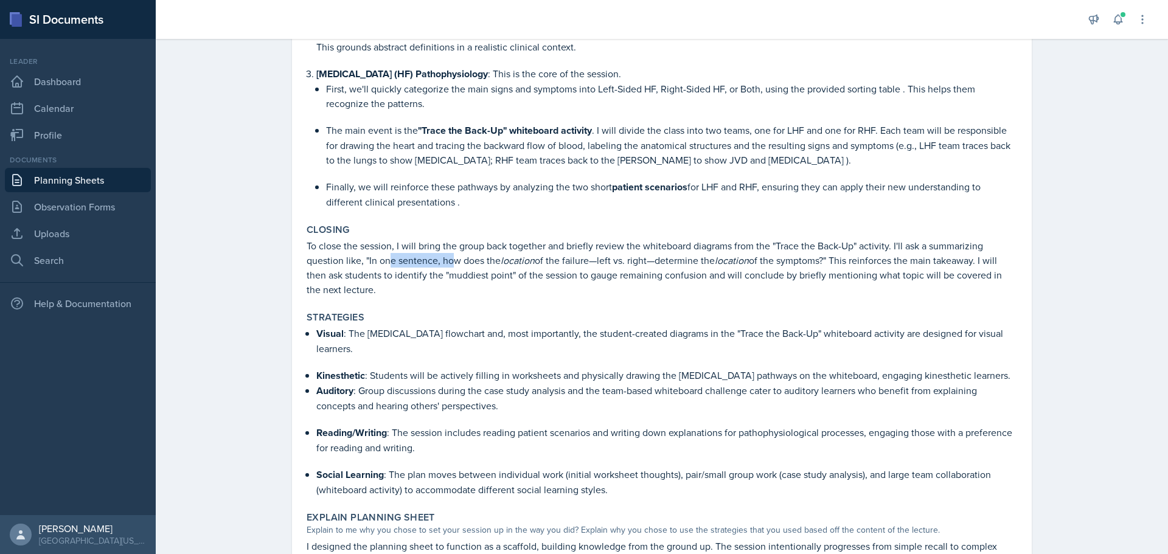
drag, startPoint x: 383, startPoint y: 259, endPoint x: 463, endPoint y: 265, distance: 80.0
click at [456, 264] on p "To close the session, I will bring the group back together and briefly review t…" at bounding box center [662, 268] width 711 height 58
click at [474, 270] on p "To close the session, I will bring the group back together and briefly review t…" at bounding box center [662, 268] width 711 height 58
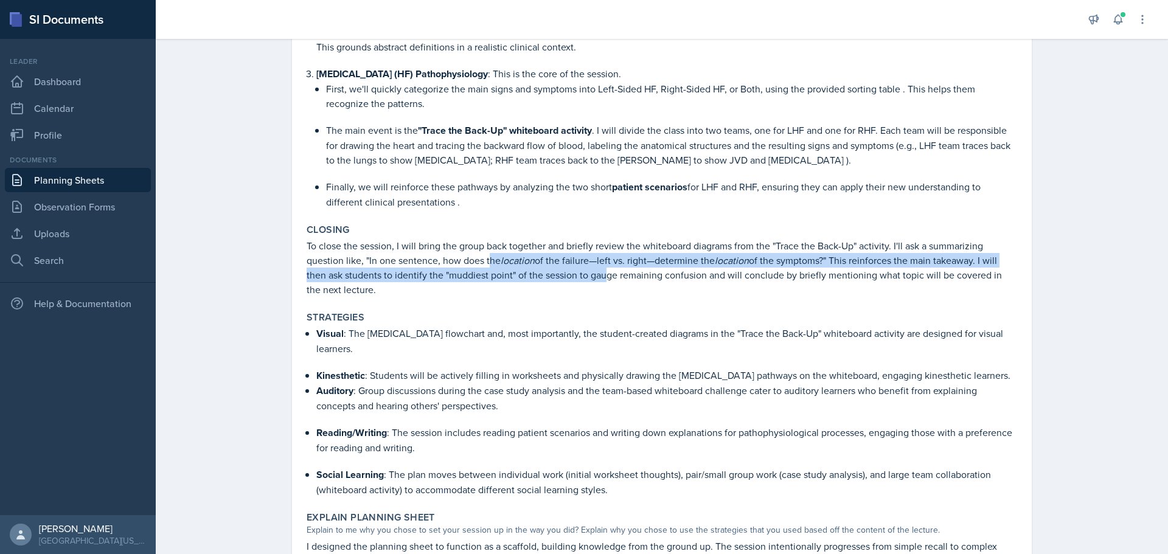
drag, startPoint x: 535, startPoint y: 265, endPoint x: 646, endPoint y: 274, distance: 111.1
click at [632, 273] on p "To close the session, I will bring the group back together and briefly review t…" at bounding box center [662, 268] width 711 height 58
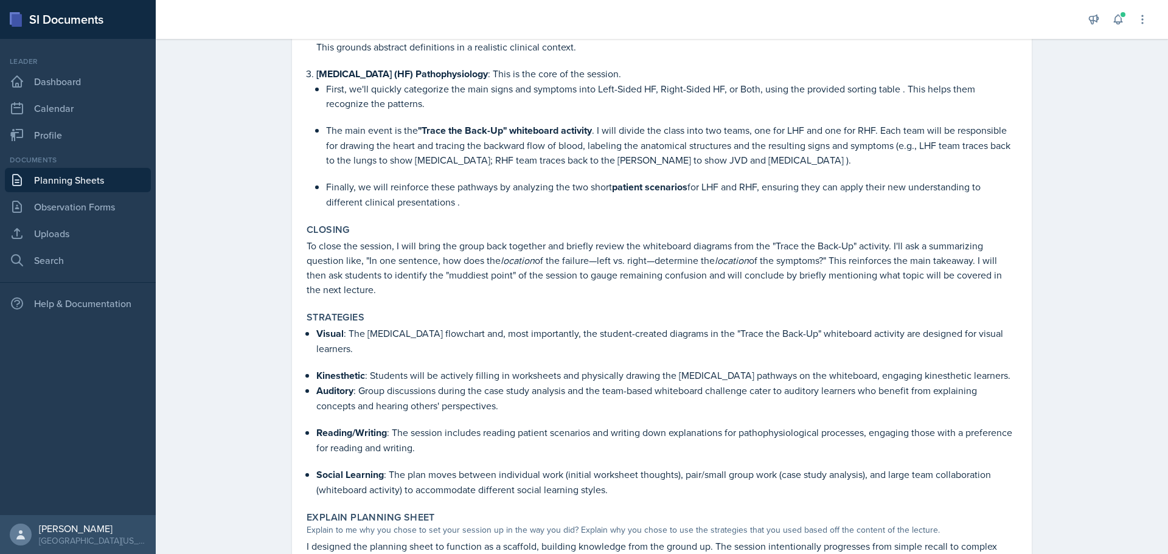
click at [646, 274] on p "To close the session, I will bring the group back together and briefly review t…" at bounding box center [662, 268] width 711 height 58
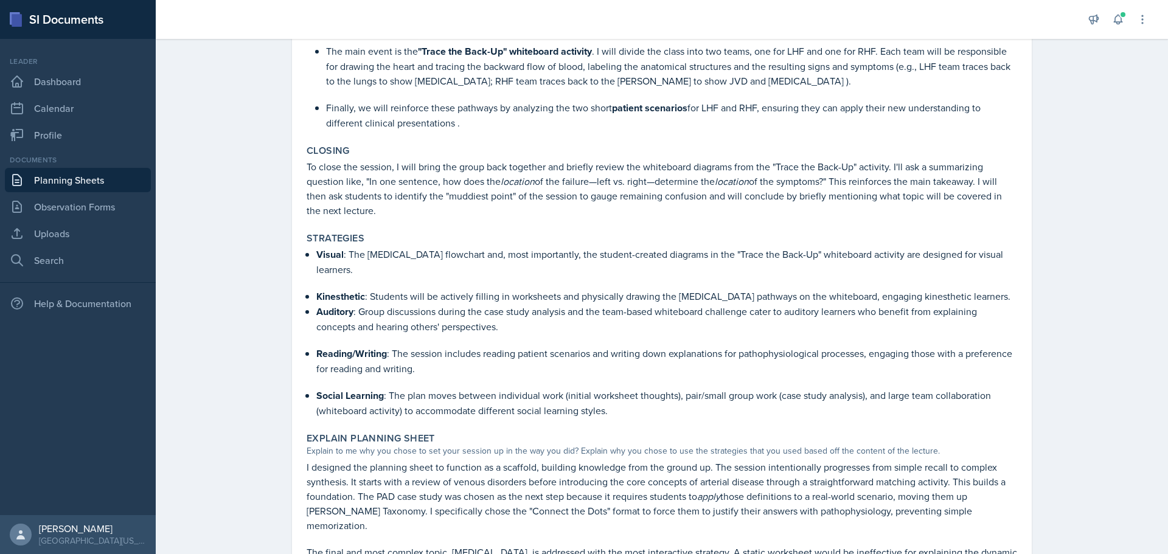
scroll to position [548, 0]
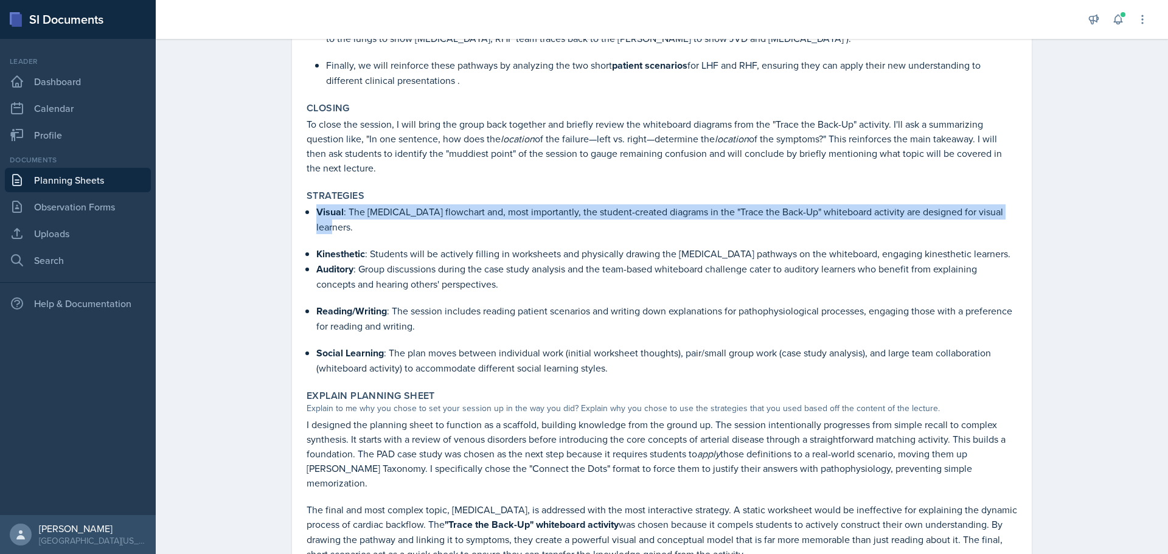
drag, startPoint x: 310, startPoint y: 209, endPoint x: 337, endPoint y: 222, distance: 30.5
click at [337, 222] on div "Visual : The [MEDICAL_DATA] flowchart and, most importantly, the student-create…" at bounding box center [662, 289] width 711 height 171
click at [337, 222] on p "Visual : The [MEDICAL_DATA] flowchart and, most importantly, the student-create…" at bounding box center [666, 219] width 701 height 30
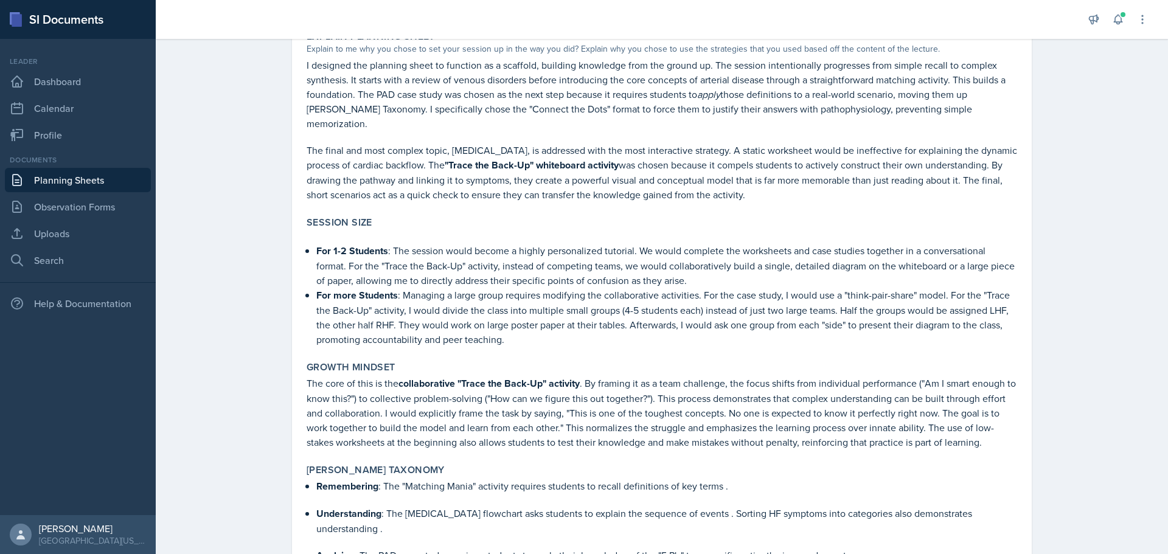
scroll to position [791, 0]
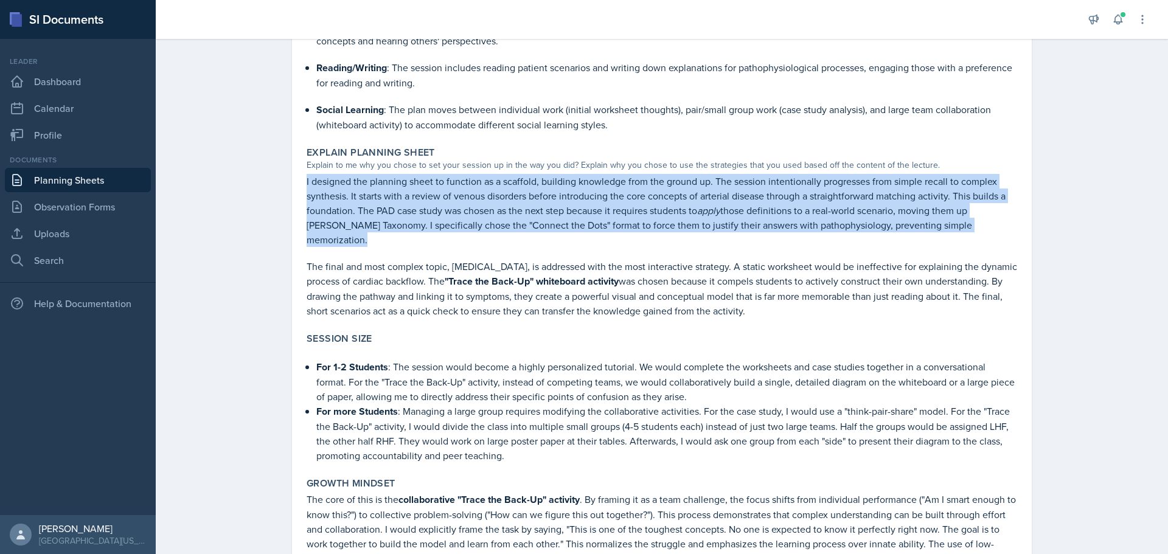
drag, startPoint x: 299, startPoint y: 180, endPoint x: 849, endPoint y: 240, distance: 552.8
click at [849, 240] on div "Explain Planning Sheet Explain to me why you chose to set your session up in th…" at bounding box center [662, 232] width 721 height 181
click at [849, 247] on p at bounding box center [662, 253] width 711 height 12
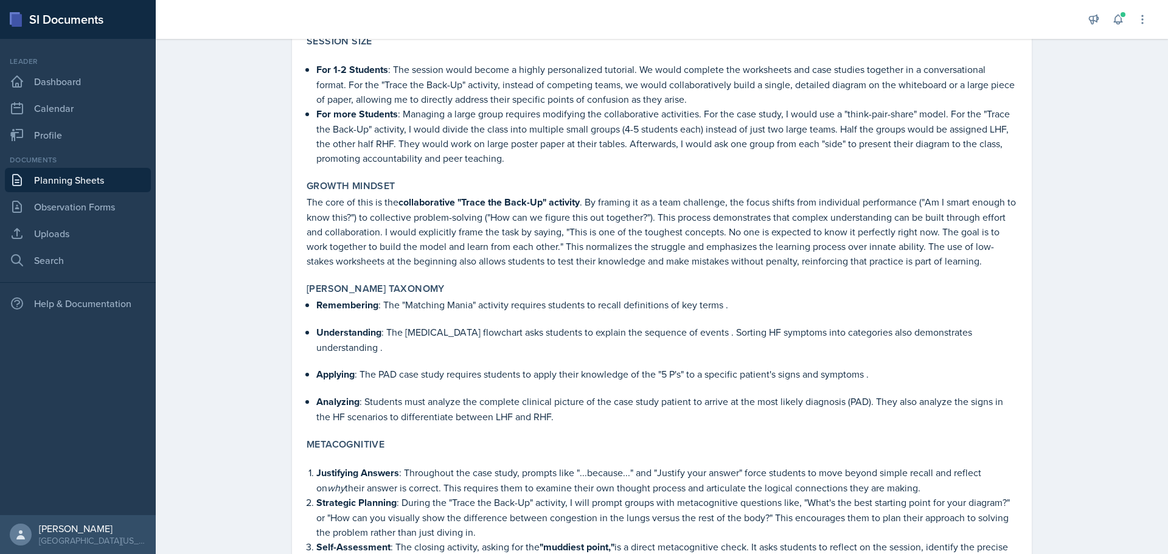
scroll to position [1149, 0]
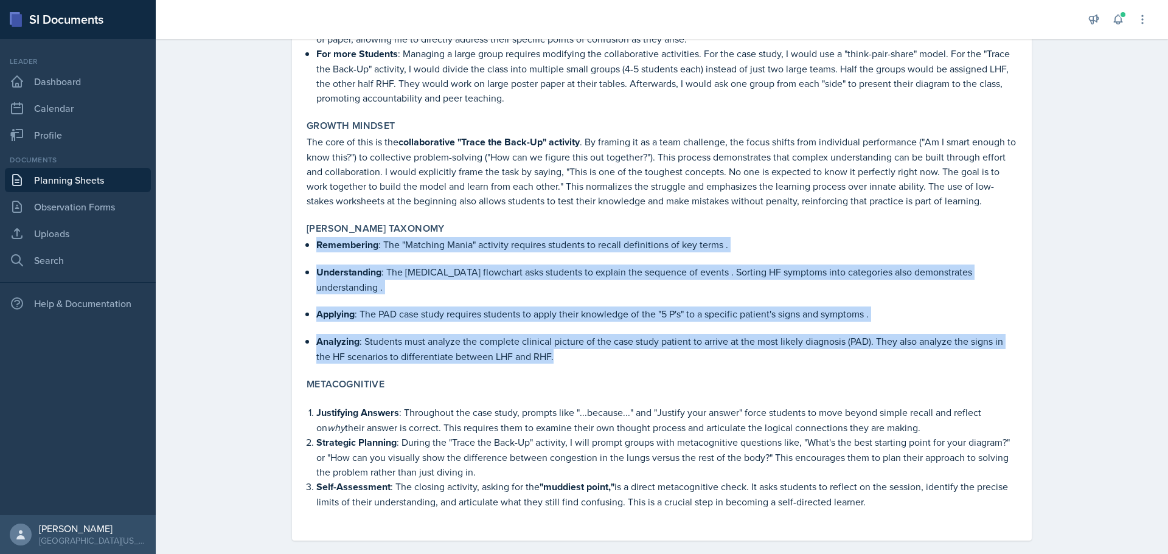
drag, startPoint x: 324, startPoint y: 234, endPoint x: 641, endPoint y: 342, distance: 335.1
click at [666, 348] on div "Remembering : The "Matching Mania" activity requires students to recall definit…" at bounding box center [662, 300] width 711 height 127
copy ul "Remembering : The "Matching Mania" activity requires students to recall definit…"
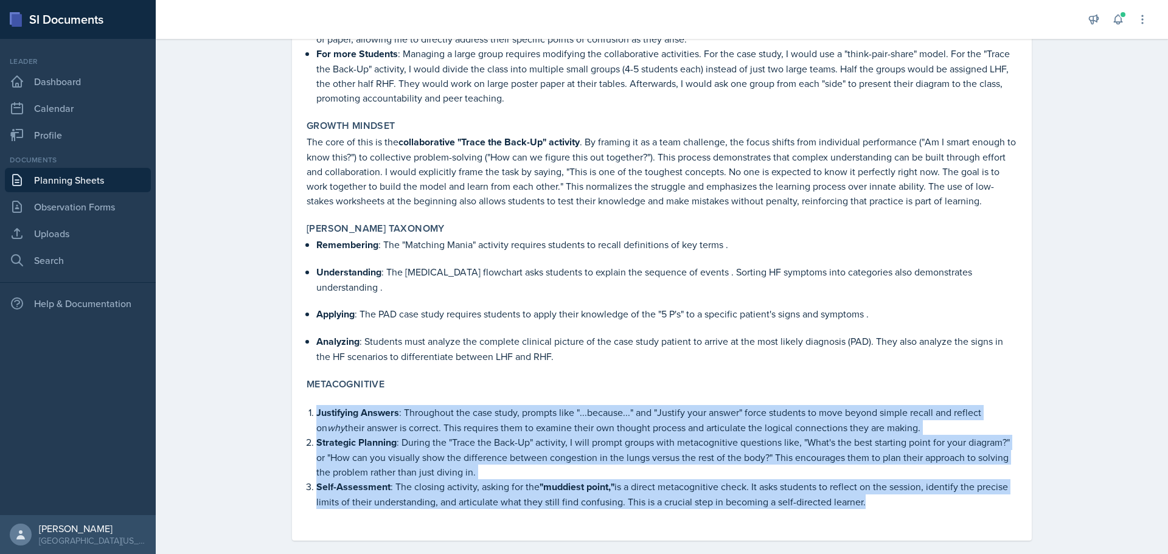
drag, startPoint x: 308, startPoint y: 397, endPoint x: 860, endPoint y: 495, distance: 560.6
click at [875, 494] on div "Justifying Answers : Throughout the case study, prompts like "...because..." an…" at bounding box center [662, 457] width 711 height 128
copy ol "Justifying Answers : Throughout the case study, prompts like "...because..." an…"
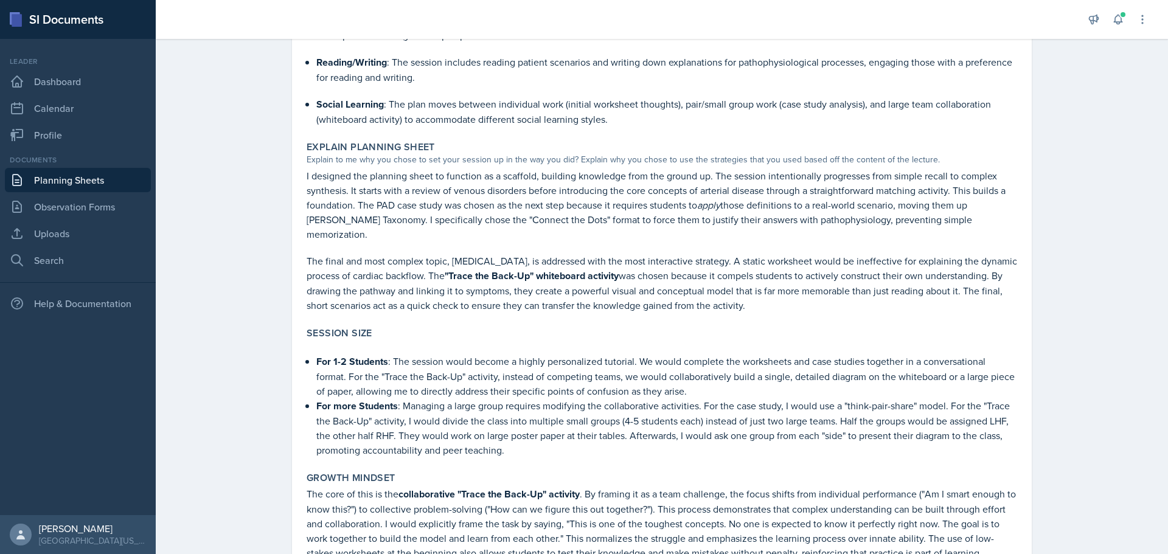
scroll to position [784, 0]
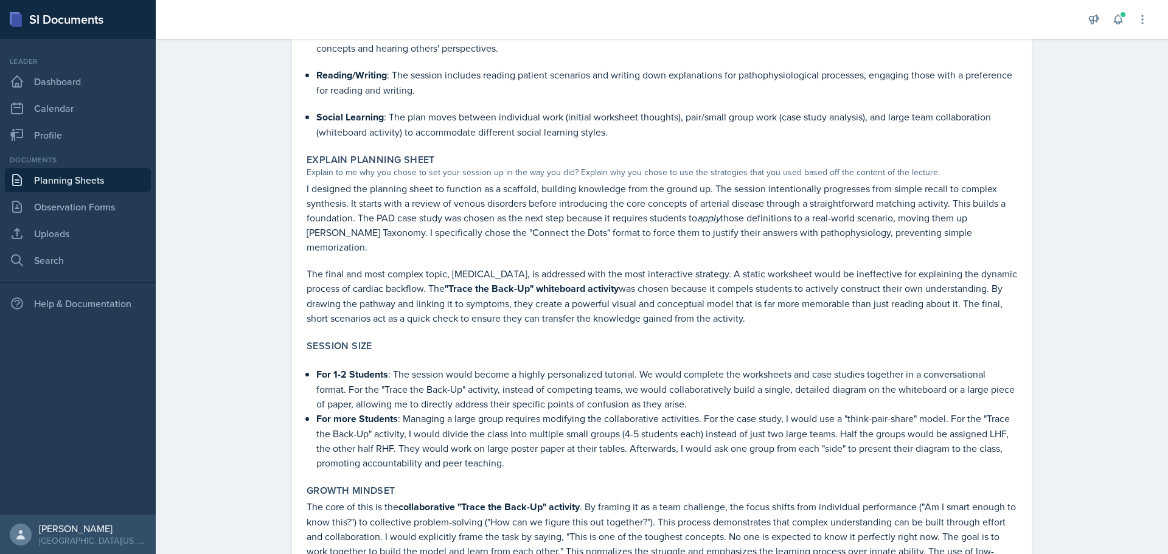
click at [463, 225] on p "I designed the planning sheet to function as a scaffold, building knowledge fro…" at bounding box center [662, 217] width 711 height 73
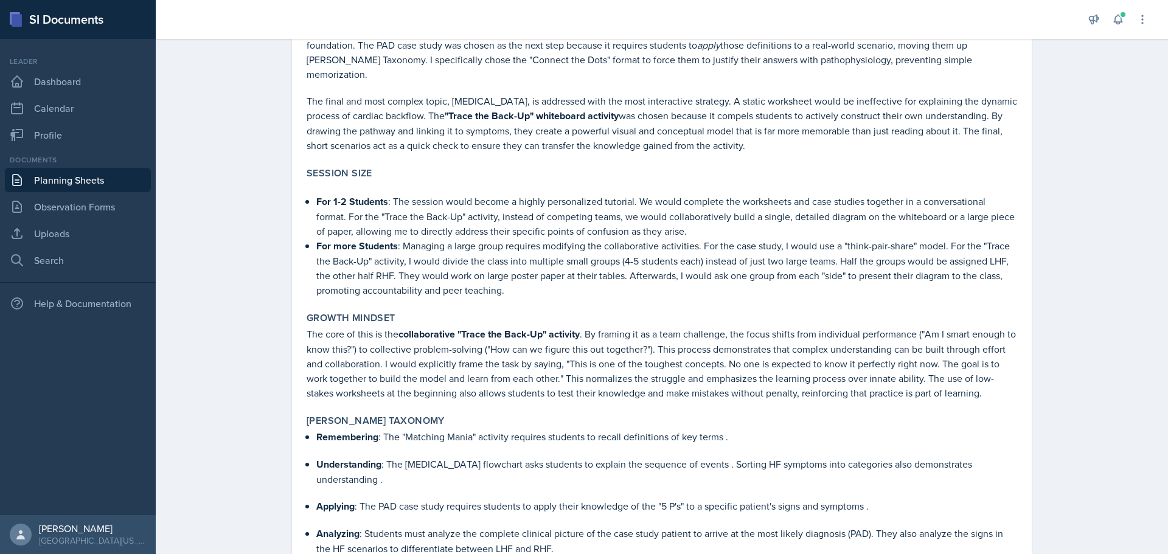
scroll to position [966, 0]
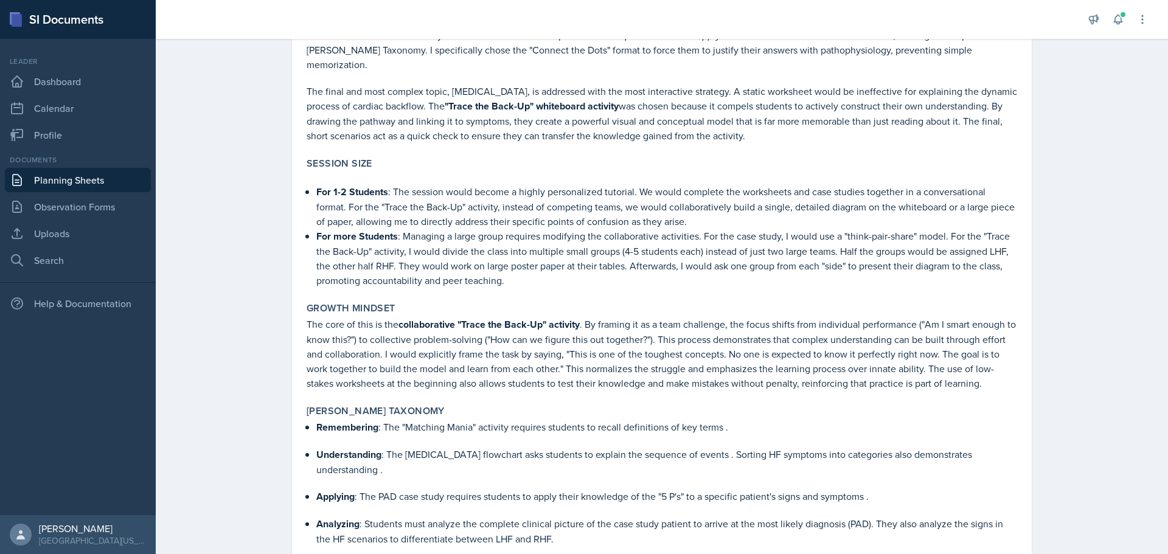
click at [309, 317] on p "The core of this is the collaborative "Trace the Back-Up" activity . By framing…" at bounding box center [662, 354] width 711 height 74
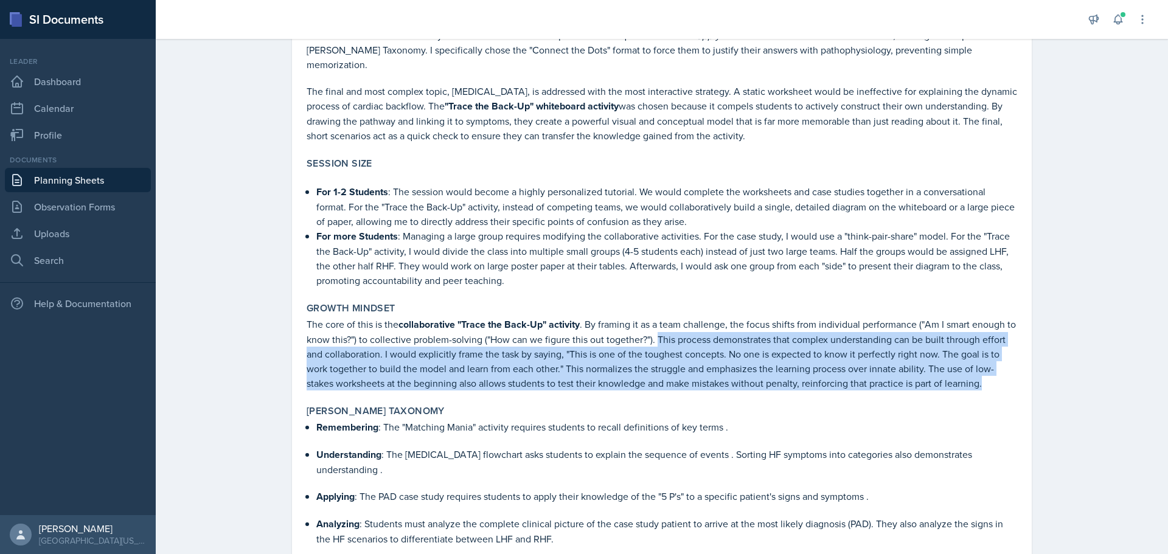
drag, startPoint x: 665, startPoint y: 325, endPoint x: 1029, endPoint y: 372, distance: 367.0
drag, startPoint x: 811, startPoint y: 355, endPoint x: 818, endPoint y: 355, distance: 7.3
copy p "This process demonstrates that complex understanding can be built through effor…"
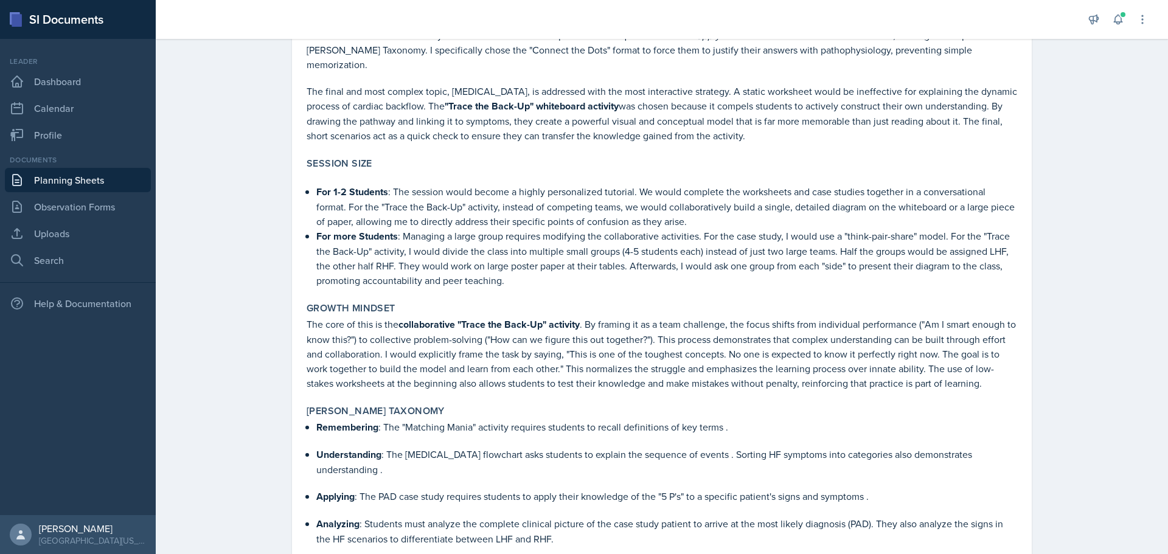
click at [539, 232] on p "For more Students : Managing a large group requires modifying the collaborative…" at bounding box center [666, 258] width 701 height 59
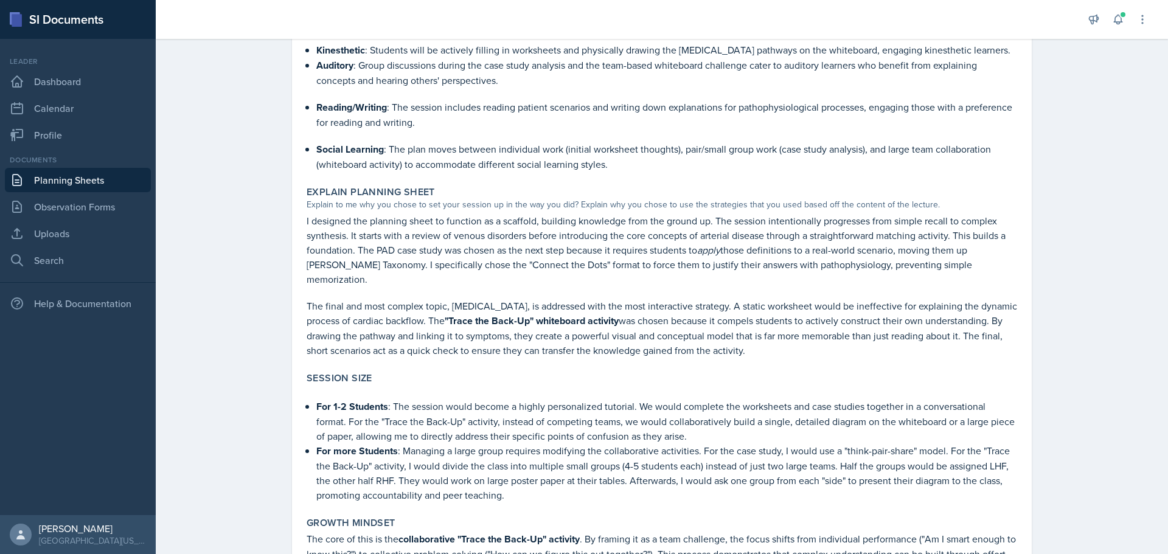
scroll to position [723, 0]
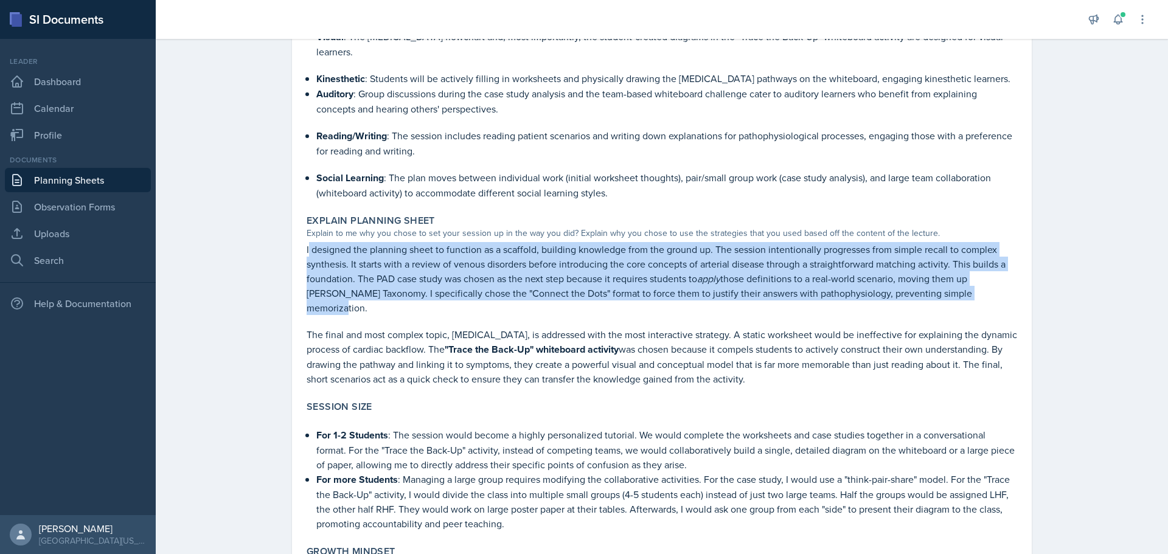
drag, startPoint x: 304, startPoint y: 245, endPoint x: 975, endPoint y: 295, distance: 672.5
click at [975, 295] on p "I designed the planning sheet to function as a scaffold, building knowledge fro…" at bounding box center [662, 278] width 711 height 73
copy p "designed the planning sheet to function as a scaffold, building knowledge from …"
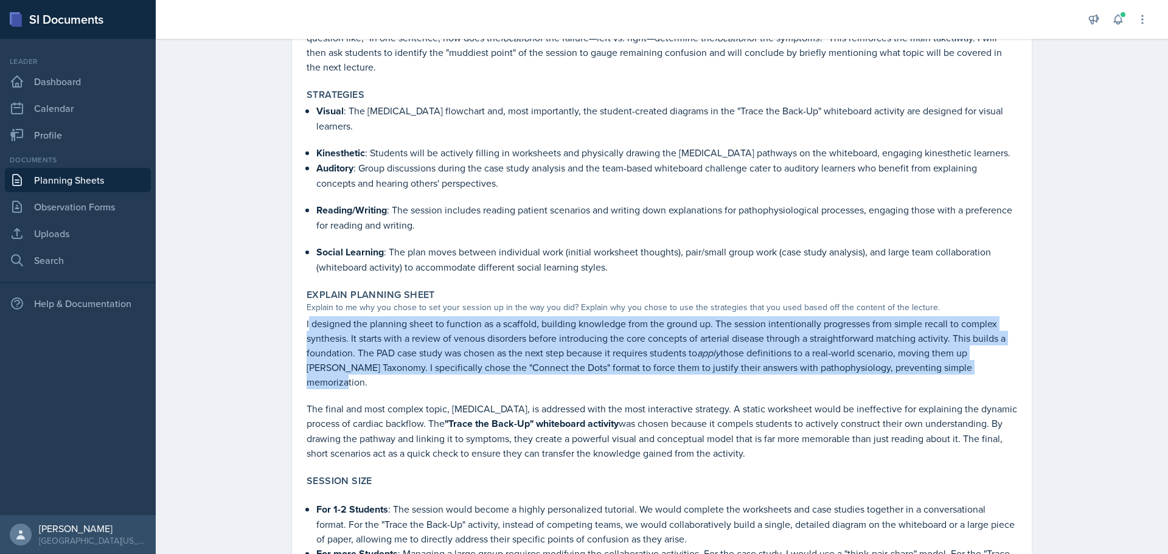
scroll to position [540, 0]
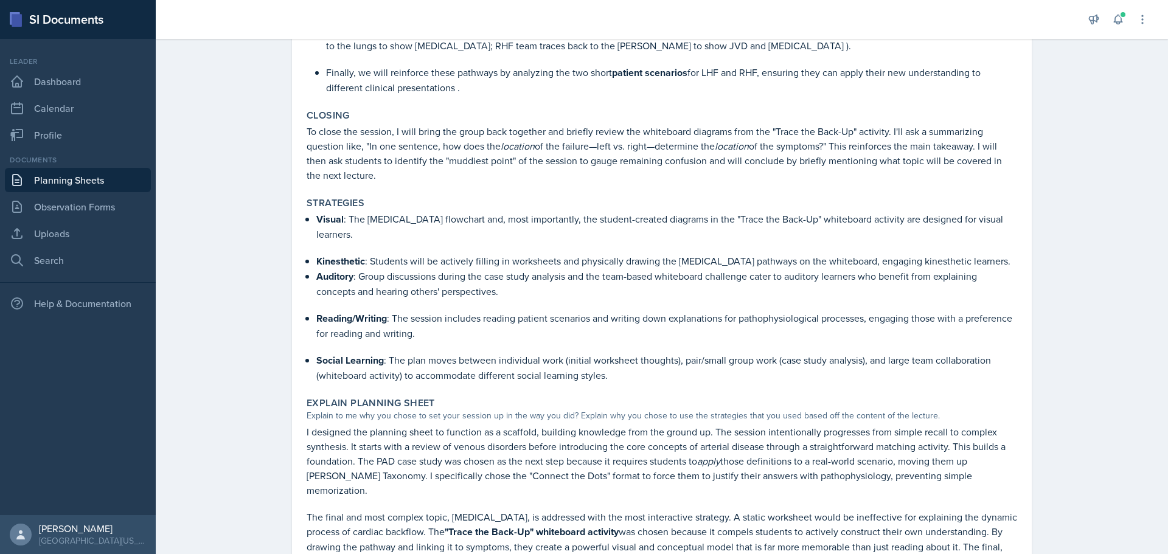
click at [476, 278] on p "Auditory : Group discussions during the case study analysis and the team-based …" at bounding box center [666, 284] width 701 height 30
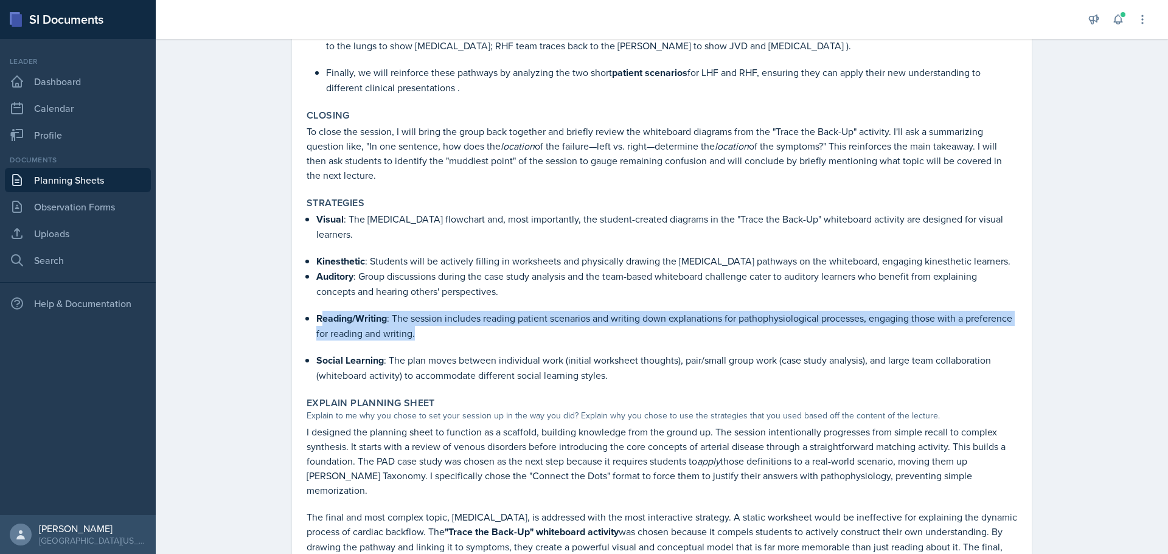
drag, startPoint x: 318, startPoint y: 316, endPoint x: 442, endPoint y: 337, distance: 126.6
click at [442, 337] on p "Reading/Writing : The session includes reading patient scenarios and writing do…" at bounding box center [666, 326] width 701 height 30
click at [441, 337] on p "Reading/Writing : The session includes reading patient scenarios and writing do…" at bounding box center [666, 326] width 701 height 30
drag, startPoint x: 309, startPoint y: 316, endPoint x: 427, endPoint y: 341, distance: 120.5
click at [427, 341] on div "Visual : The [MEDICAL_DATA] flowchart and, most importantly, the student-create…" at bounding box center [662, 297] width 711 height 171
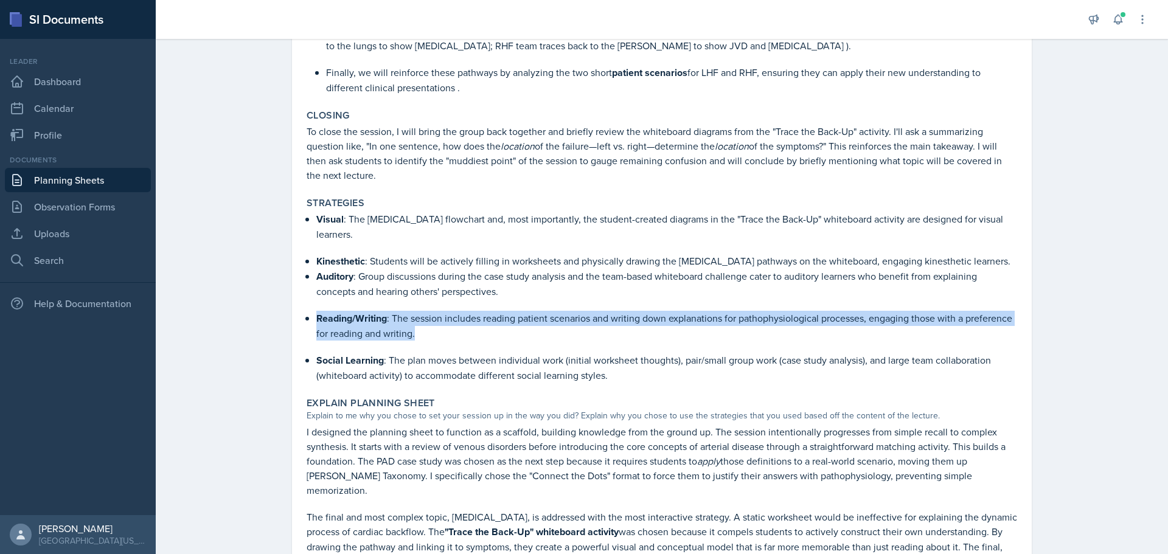
copy li "Reading/Writing : The session includes reading patient scenarios and writing do…"
click at [459, 338] on p "Reading/Writing : The session includes reading patient scenarios and writing do…" at bounding box center [666, 326] width 701 height 30
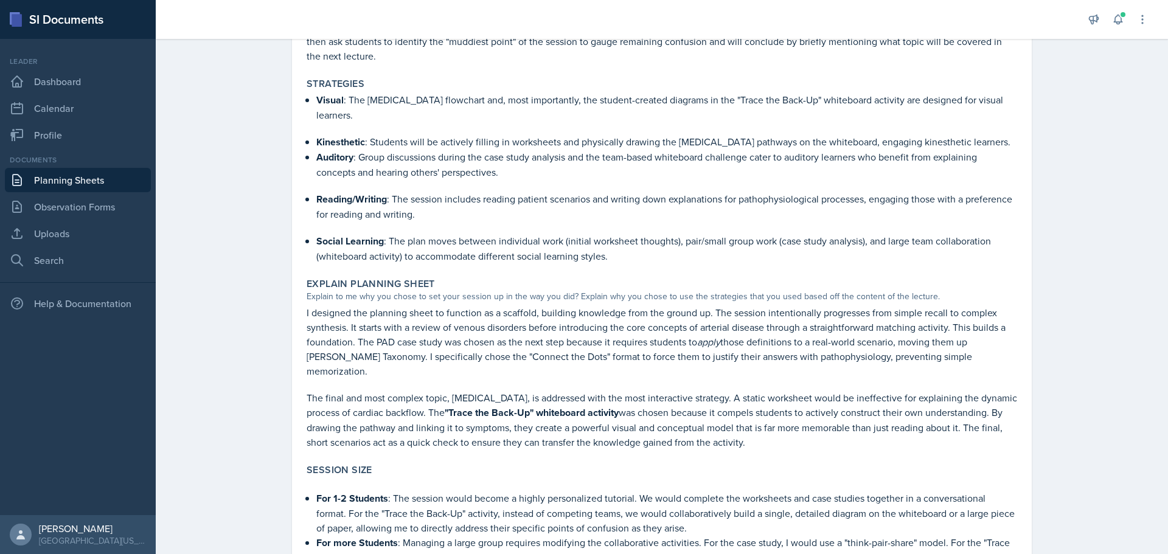
scroll to position [662, 0]
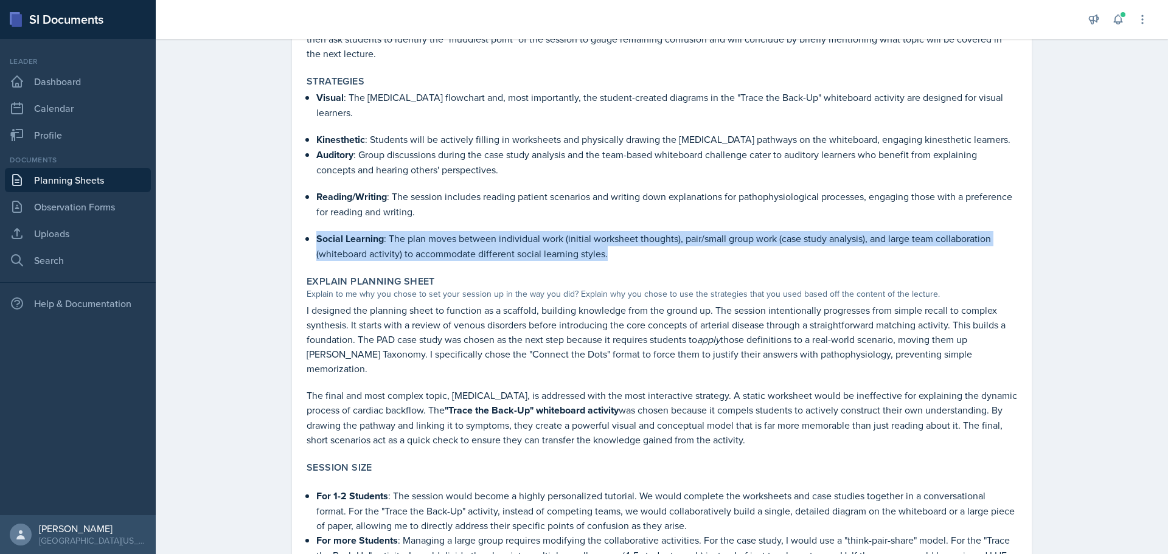
drag, startPoint x: 312, startPoint y: 237, endPoint x: 650, endPoint y: 246, distance: 338.5
click at [650, 246] on p "Social Learning : The plan moves between individual work (initial worksheet tho…" at bounding box center [666, 246] width 701 height 30
copy p "Social Learning : The plan moves between individual work (initial worksheet tho…"
click at [465, 251] on p "Social Learning : The plan moves between individual work (initial worksheet tho…" at bounding box center [666, 246] width 701 height 30
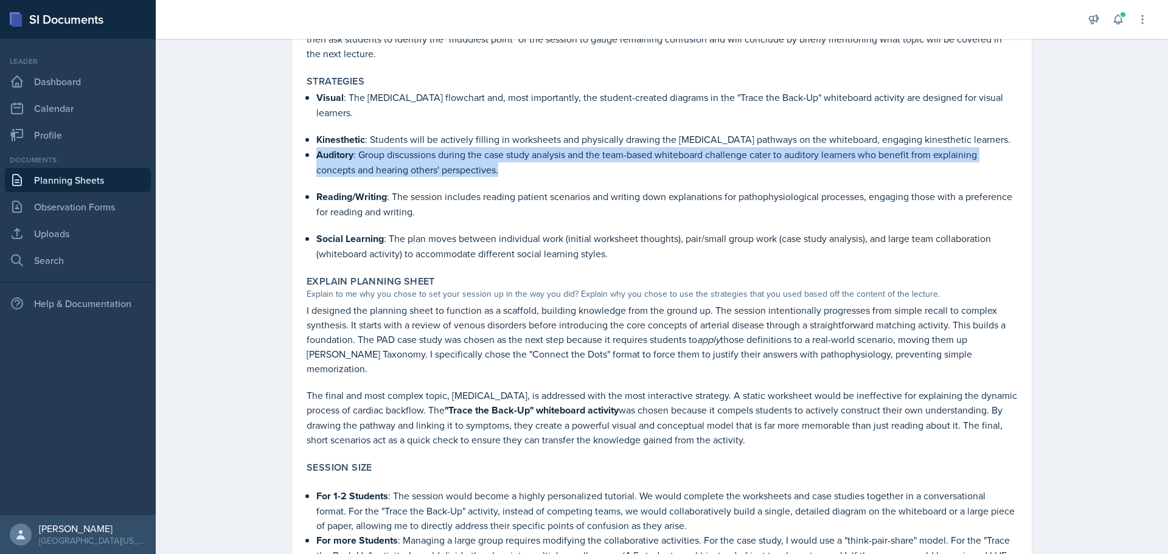
drag, startPoint x: 315, startPoint y: 155, endPoint x: 504, endPoint y: 169, distance: 189.1
click at [524, 170] on p "Auditory : Group discussions during the case study analysis and the team-based …" at bounding box center [666, 162] width 701 height 30
copy p "Auditory : Group discussions during the case study analysis and the team-based …"
